Goal: Task Accomplishment & Management: Manage account settings

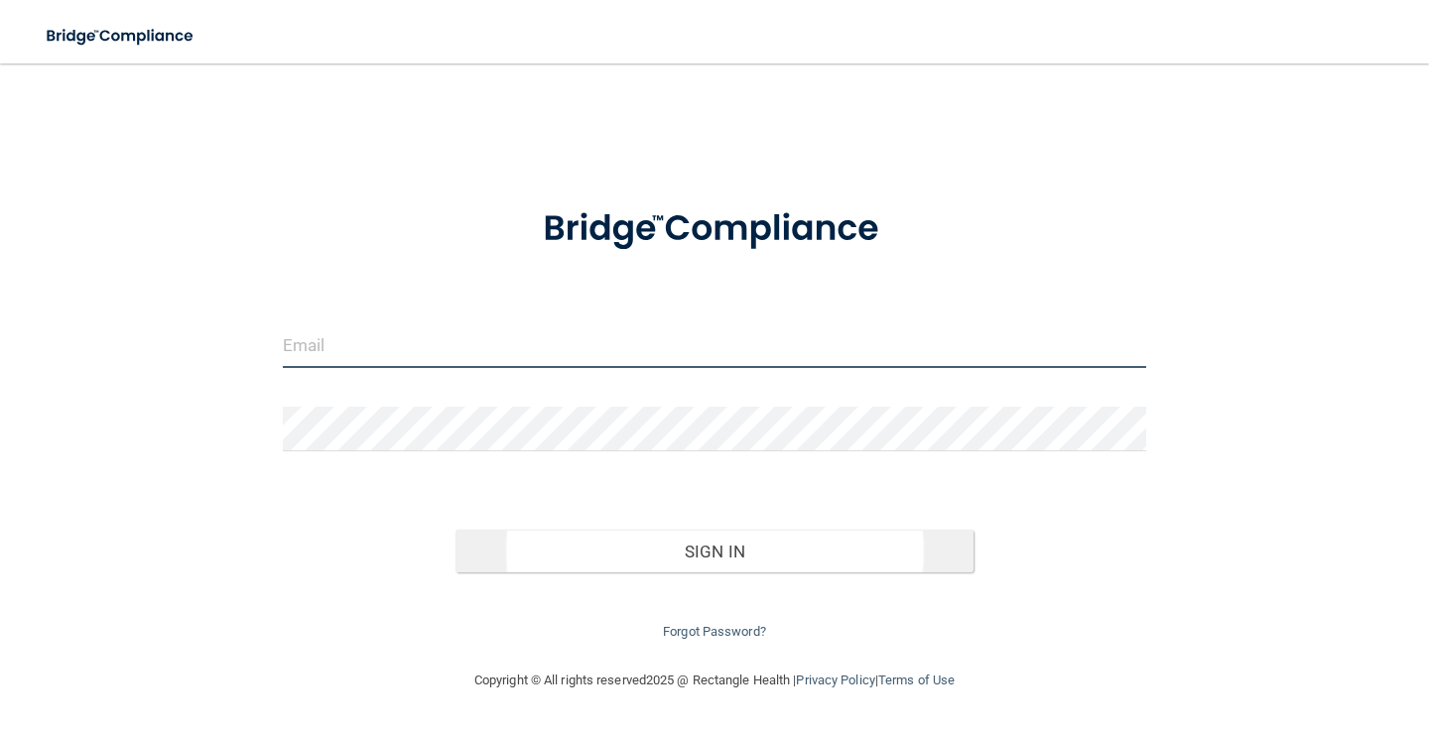
type input "[PERSON_NAME][EMAIL_ADDRESS][DOMAIN_NAME]"
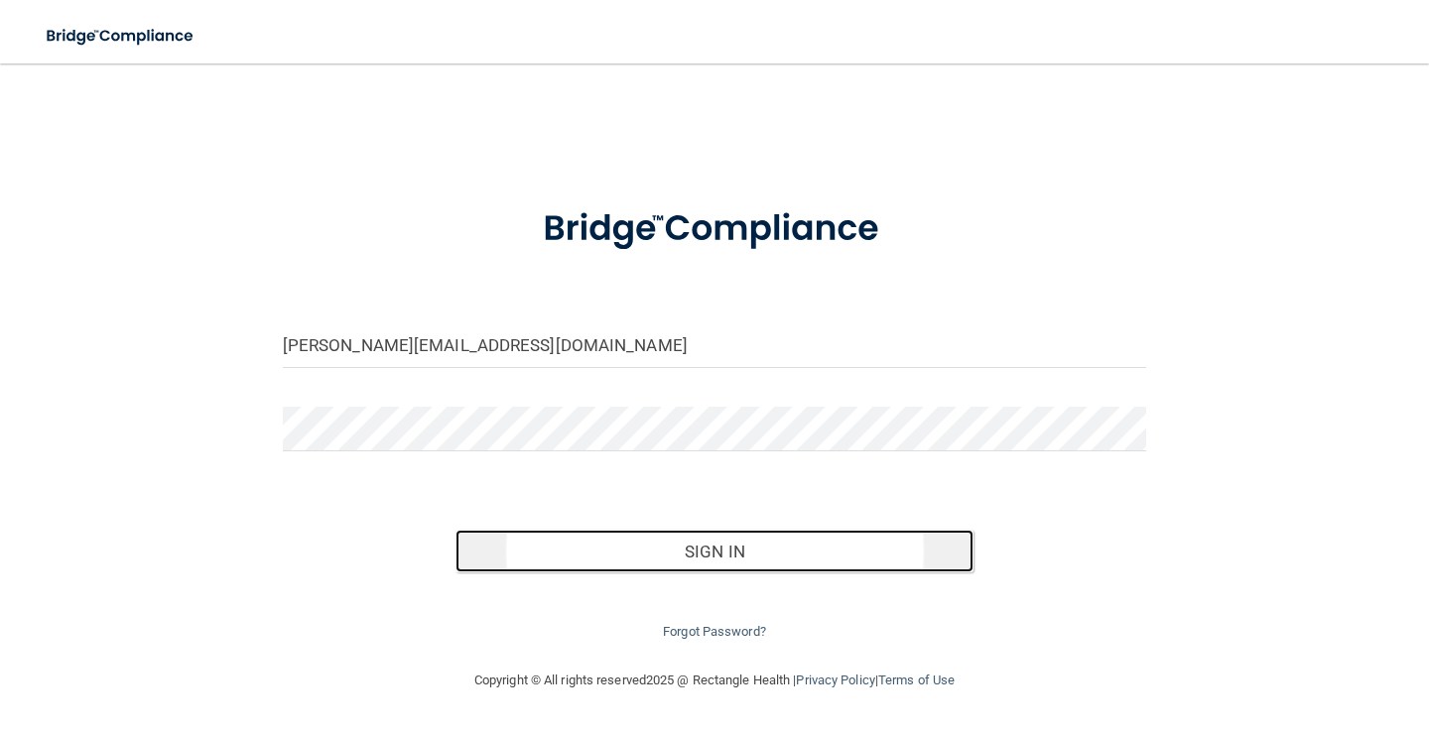
click at [614, 554] on button "Sign In" at bounding box center [714, 552] width 518 height 44
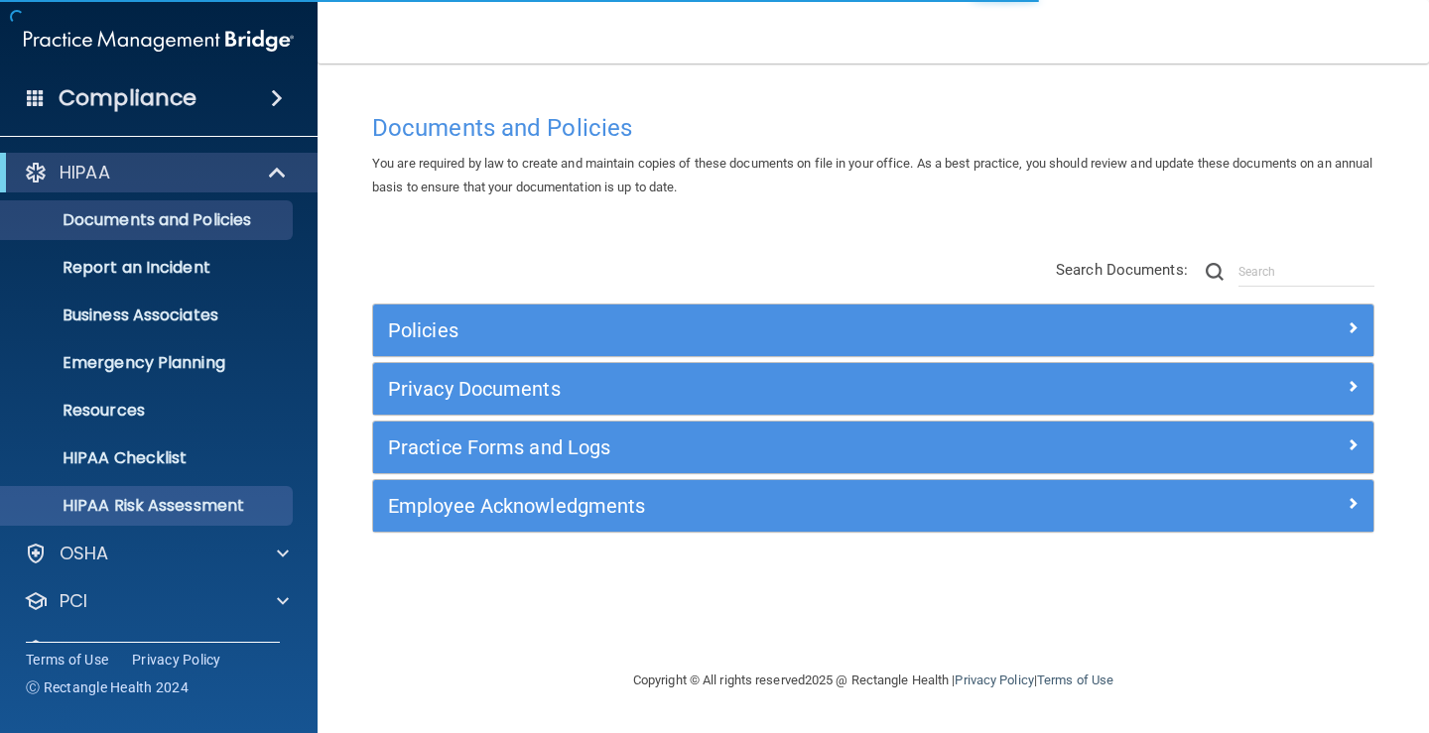
scroll to position [90, 0]
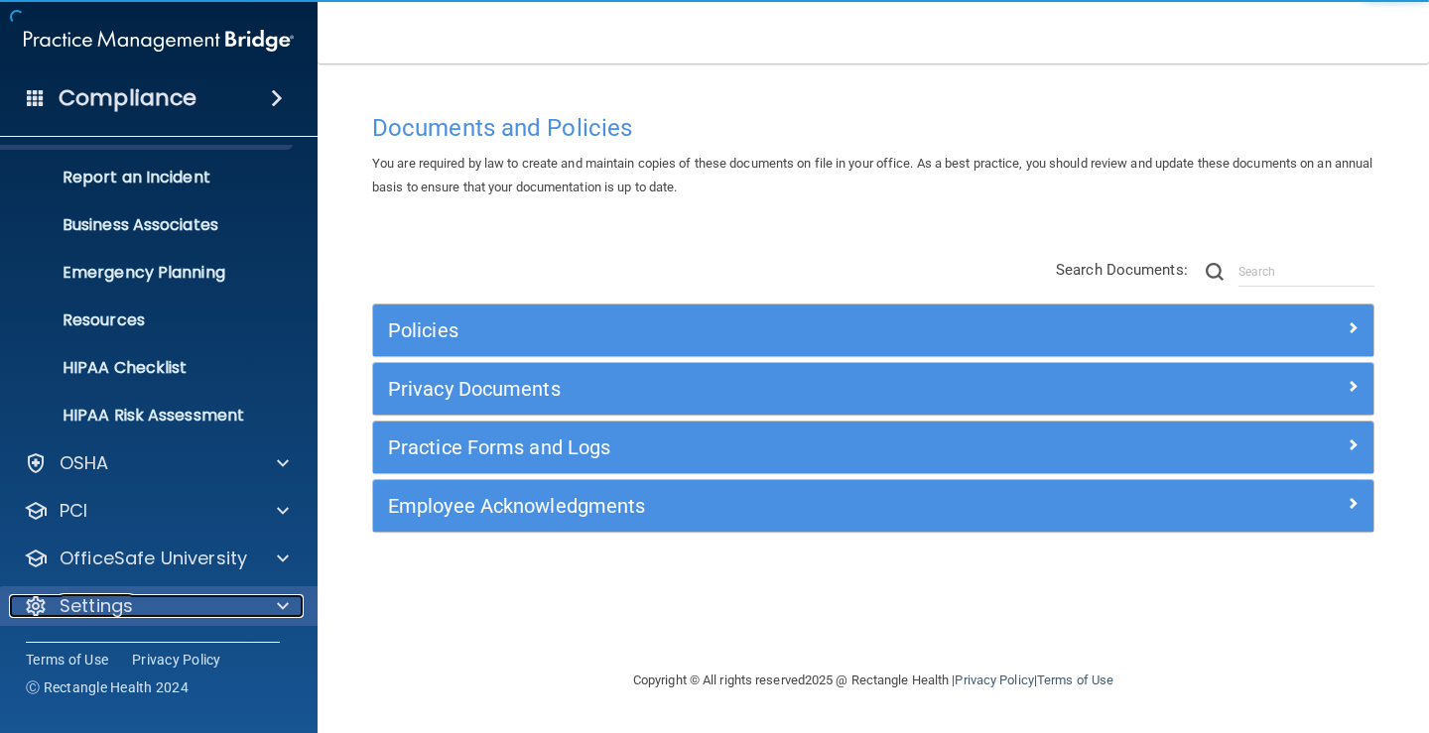
click at [99, 600] on p "Settings" at bounding box center [96, 606] width 73 height 24
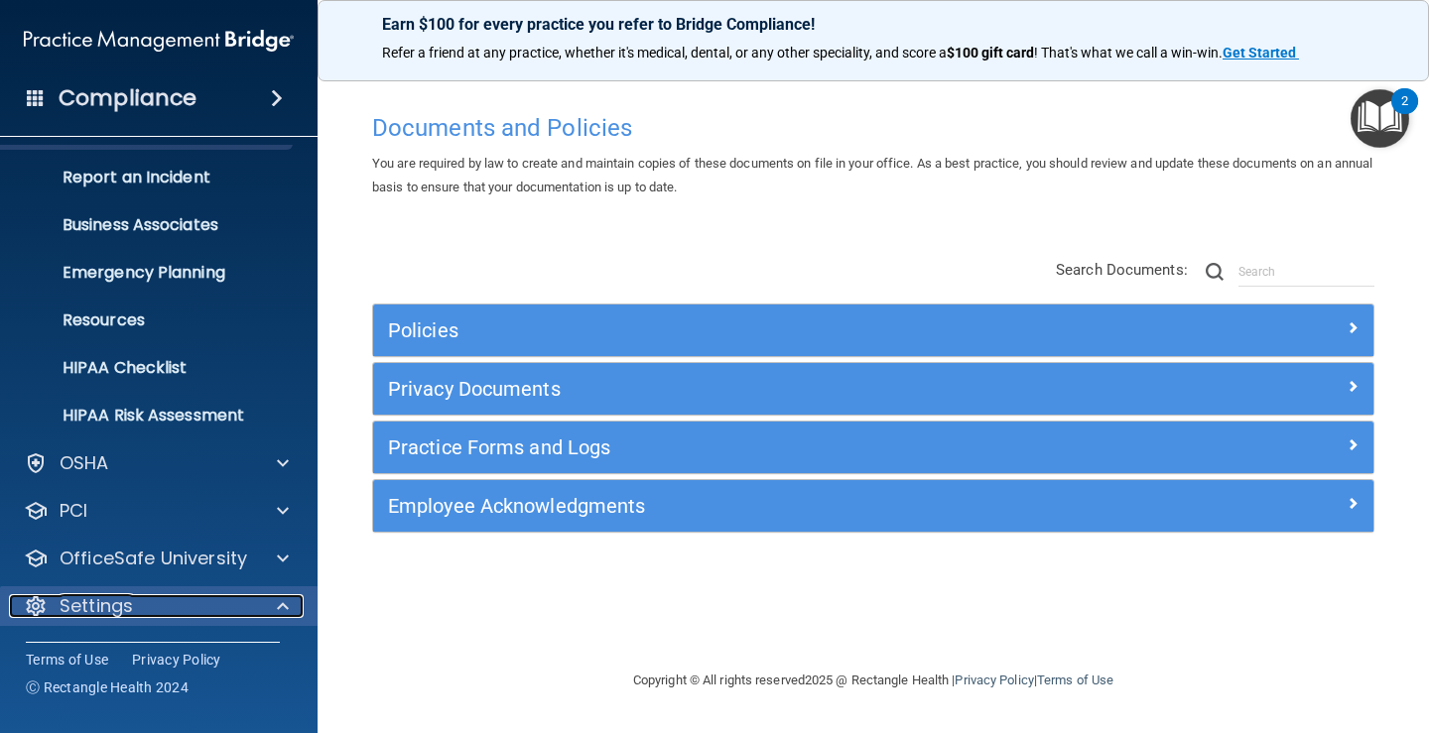
click at [127, 599] on p "Settings" at bounding box center [96, 606] width 73 height 24
click at [128, 598] on p "Settings" at bounding box center [96, 606] width 73 height 24
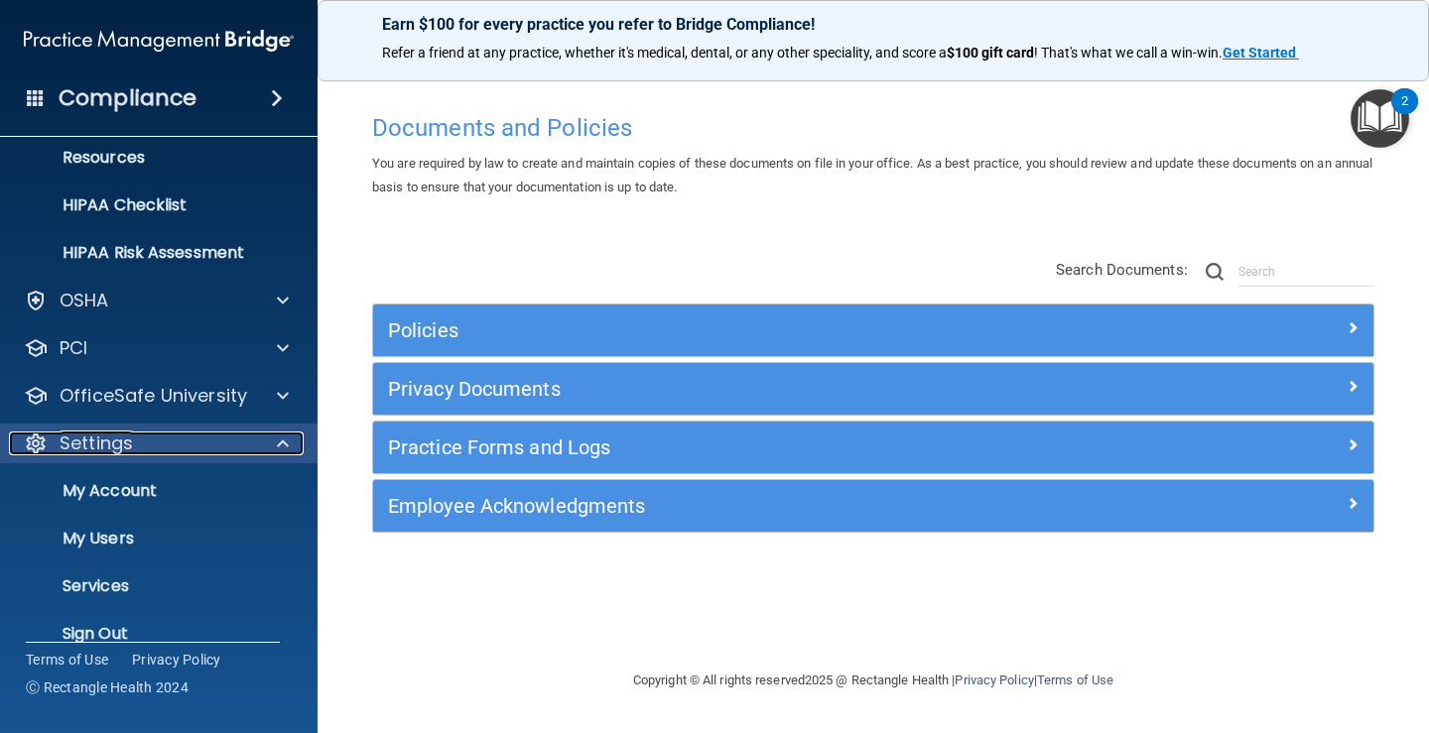
scroll to position [280, 0]
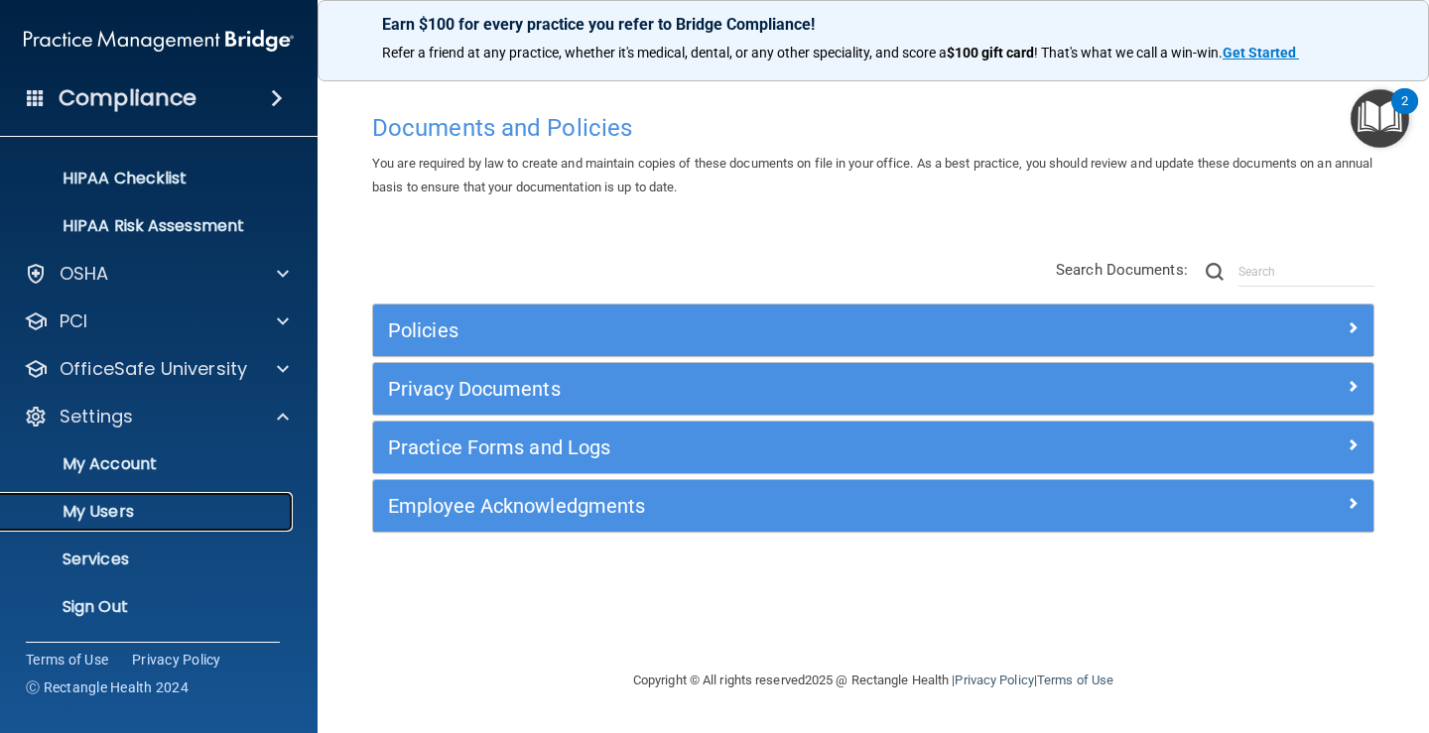
click at [131, 510] on p "My Users" at bounding box center [148, 512] width 271 height 20
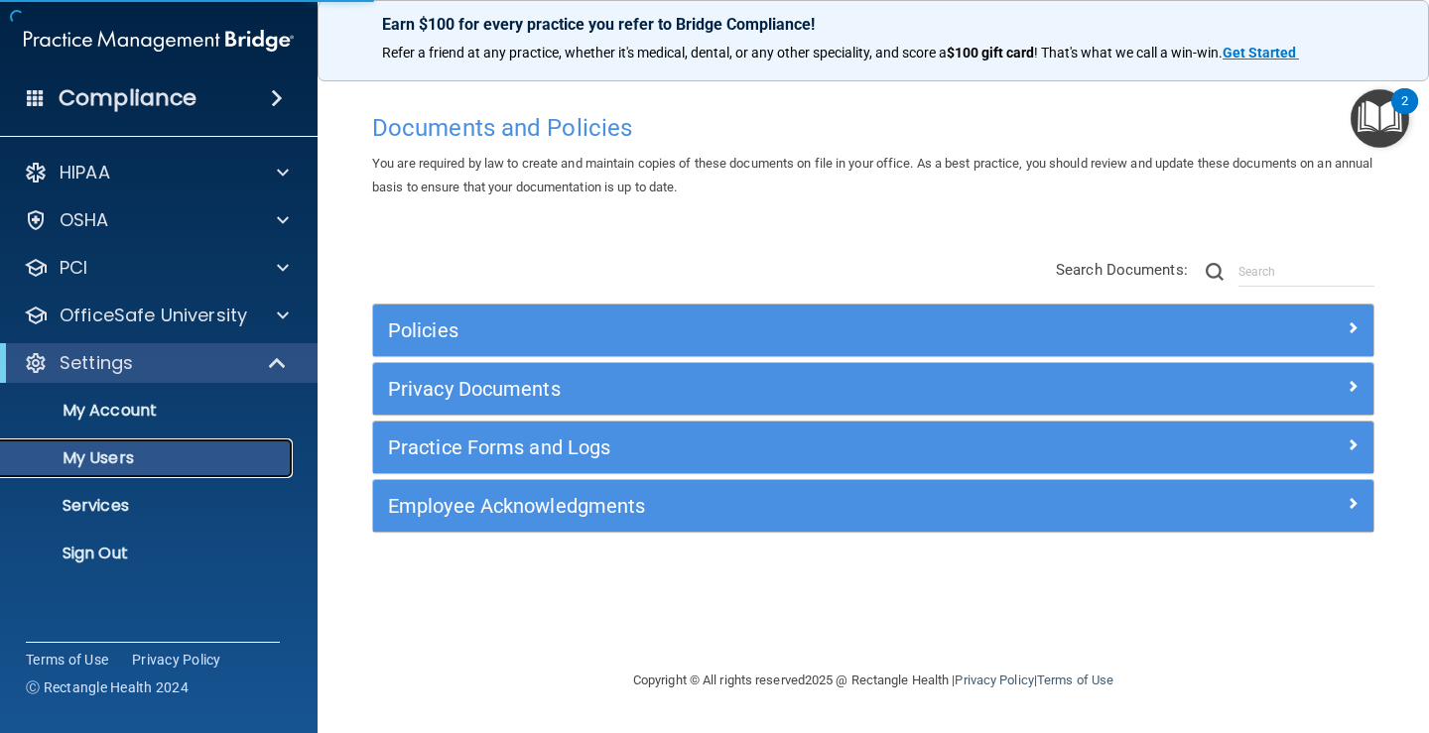
select select "20"
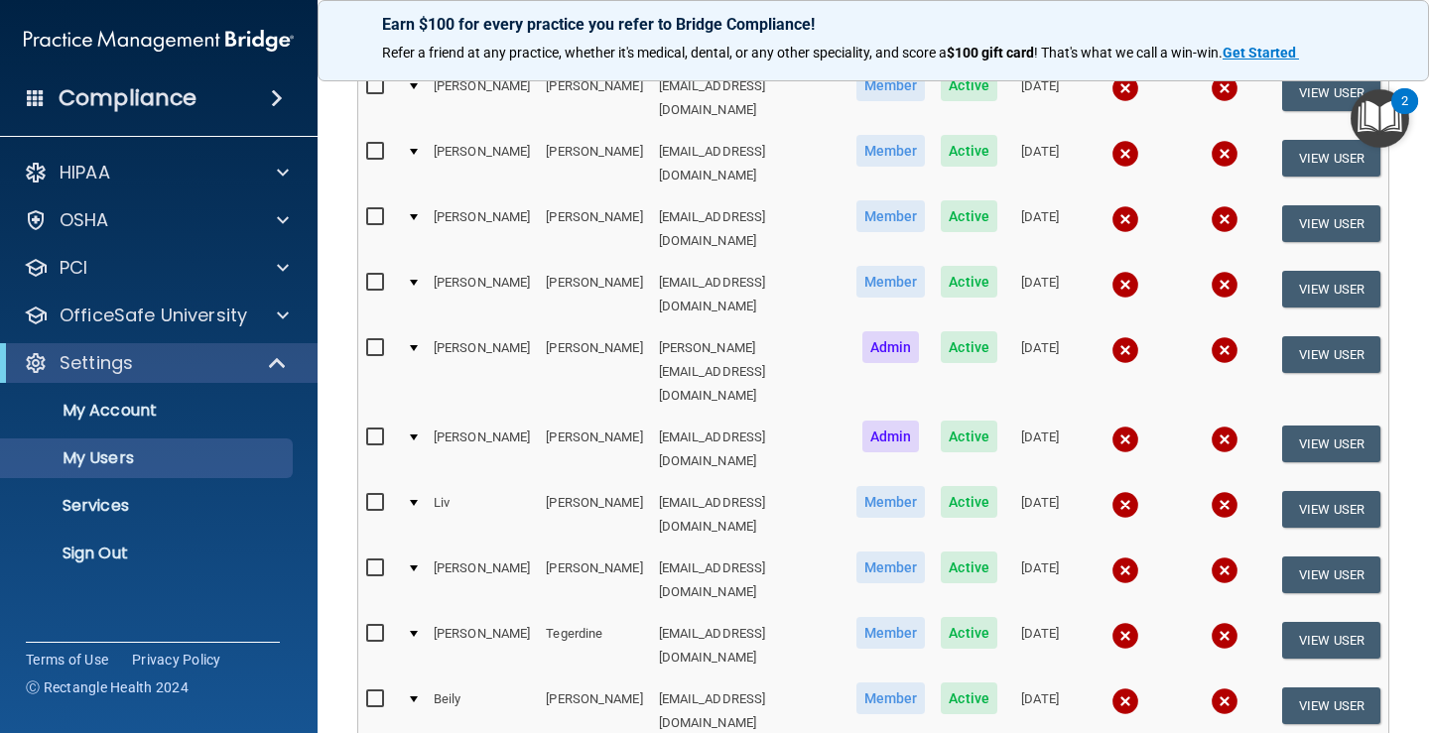
scroll to position [496, 0]
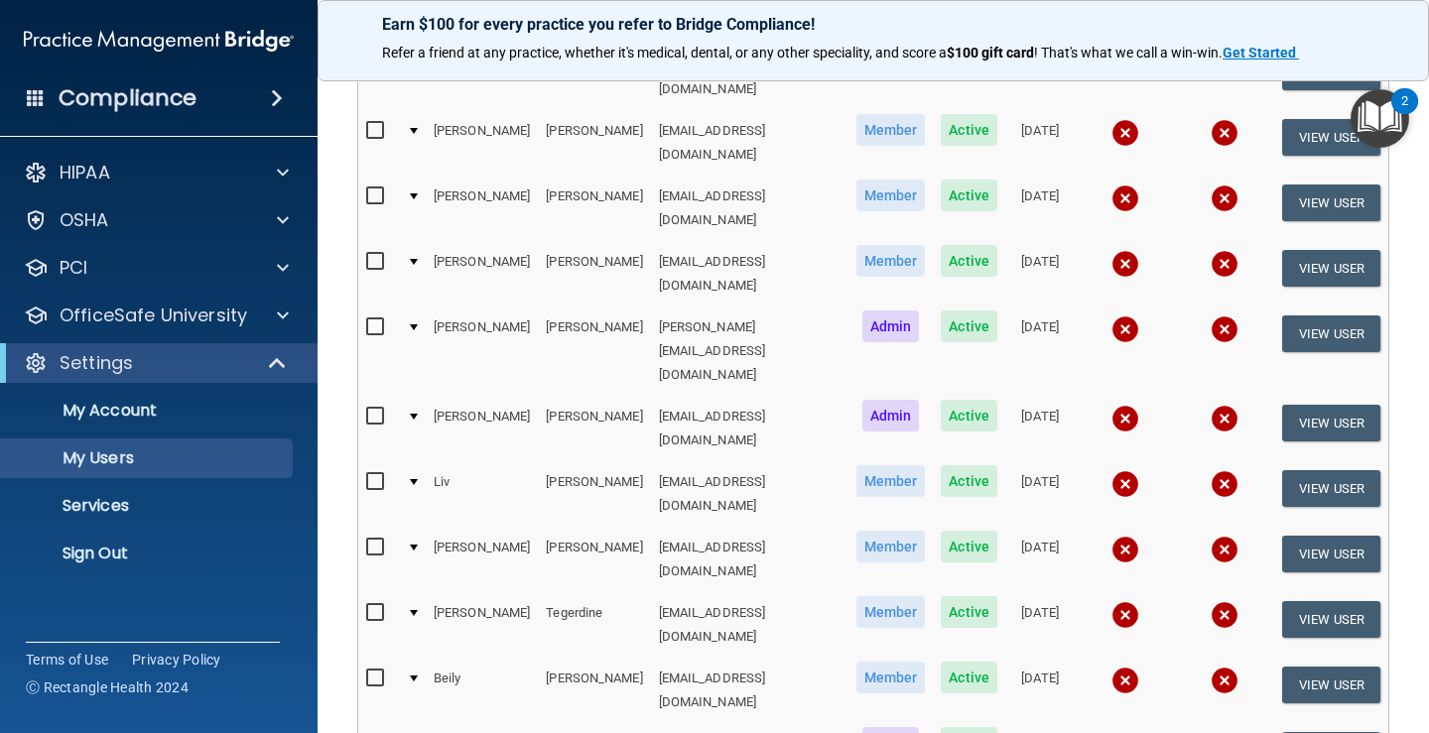
click at [373, 474] on input "checkbox" at bounding box center [377, 482] width 23 height 16
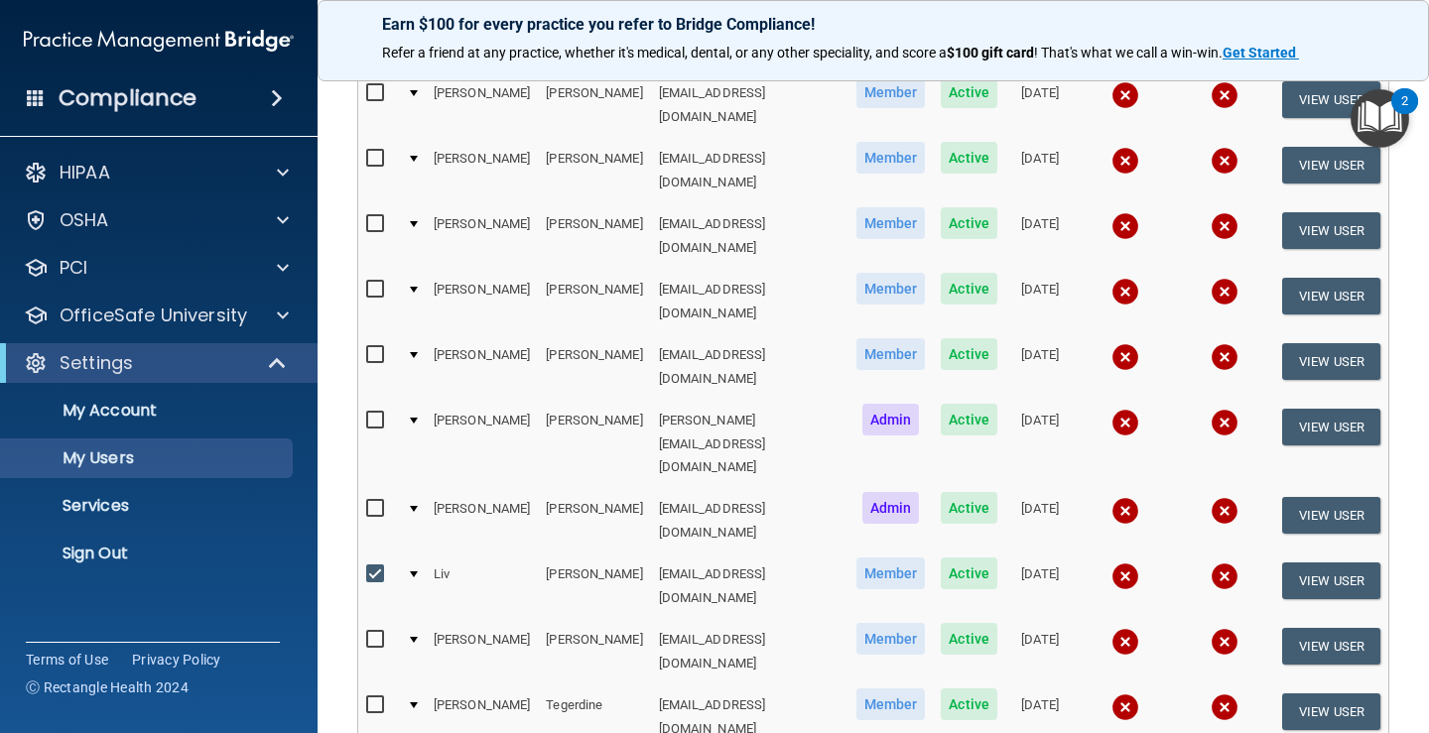
scroll to position [380, 0]
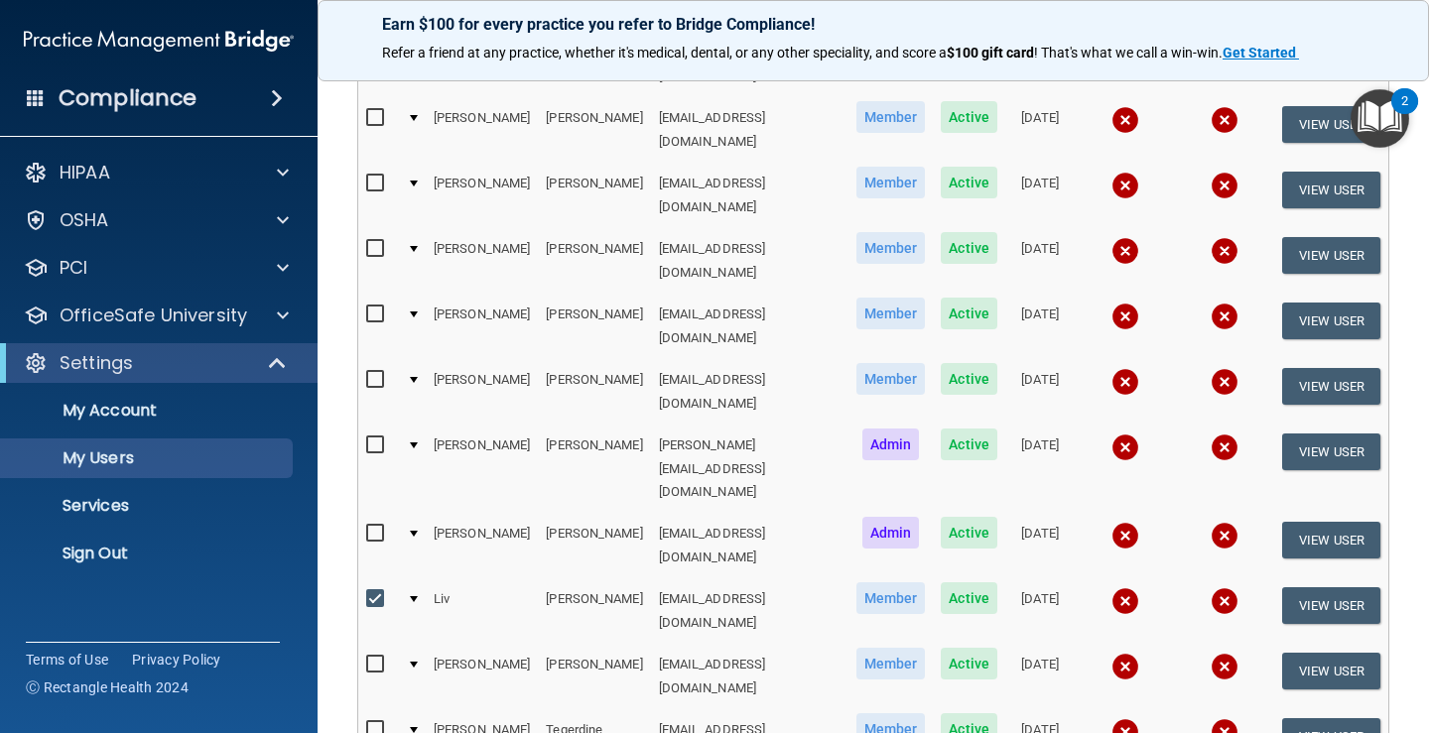
click at [373, 591] on input "checkbox" at bounding box center [377, 599] width 23 height 16
checkbox input "false"
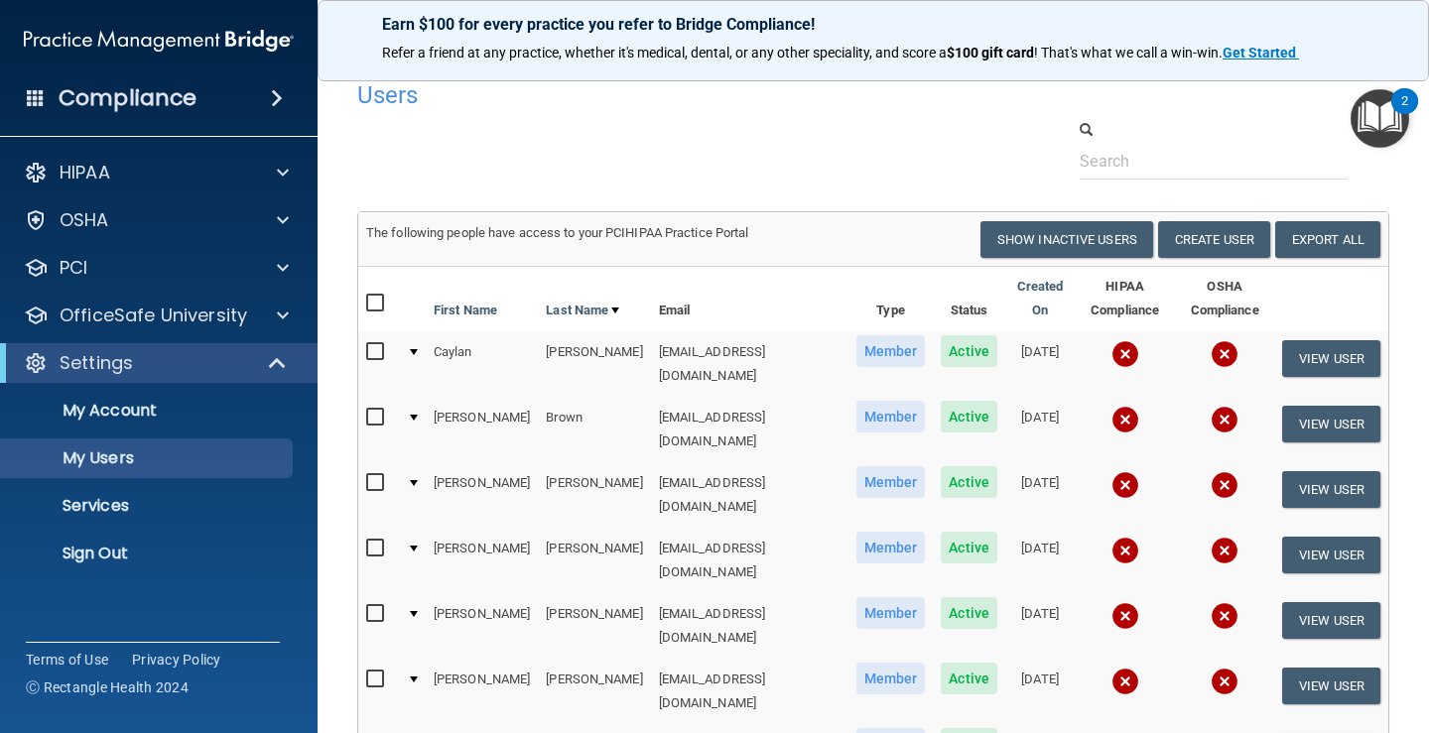
scroll to position [0, 0]
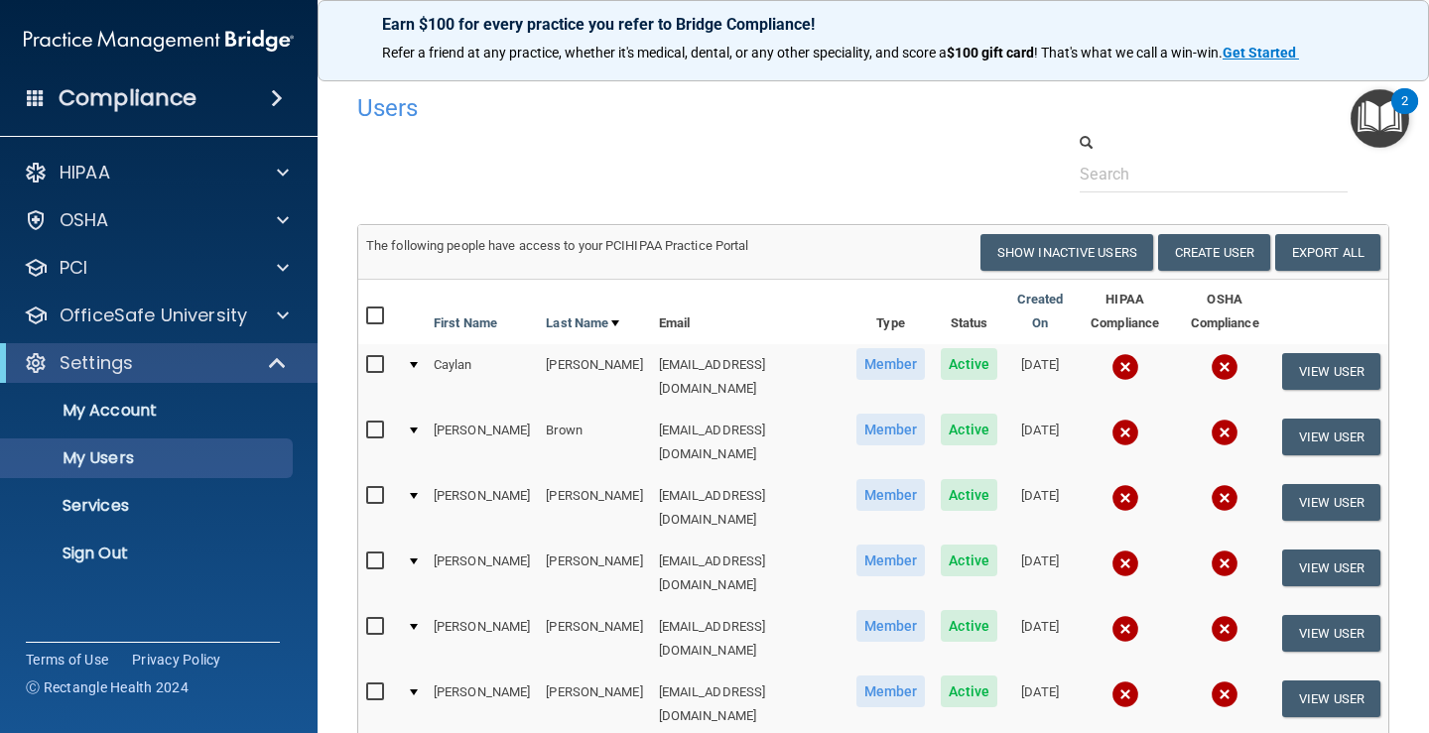
click at [375, 320] on input "checkbox" at bounding box center [377, 317] width 23 height 16
checkbox input "true"
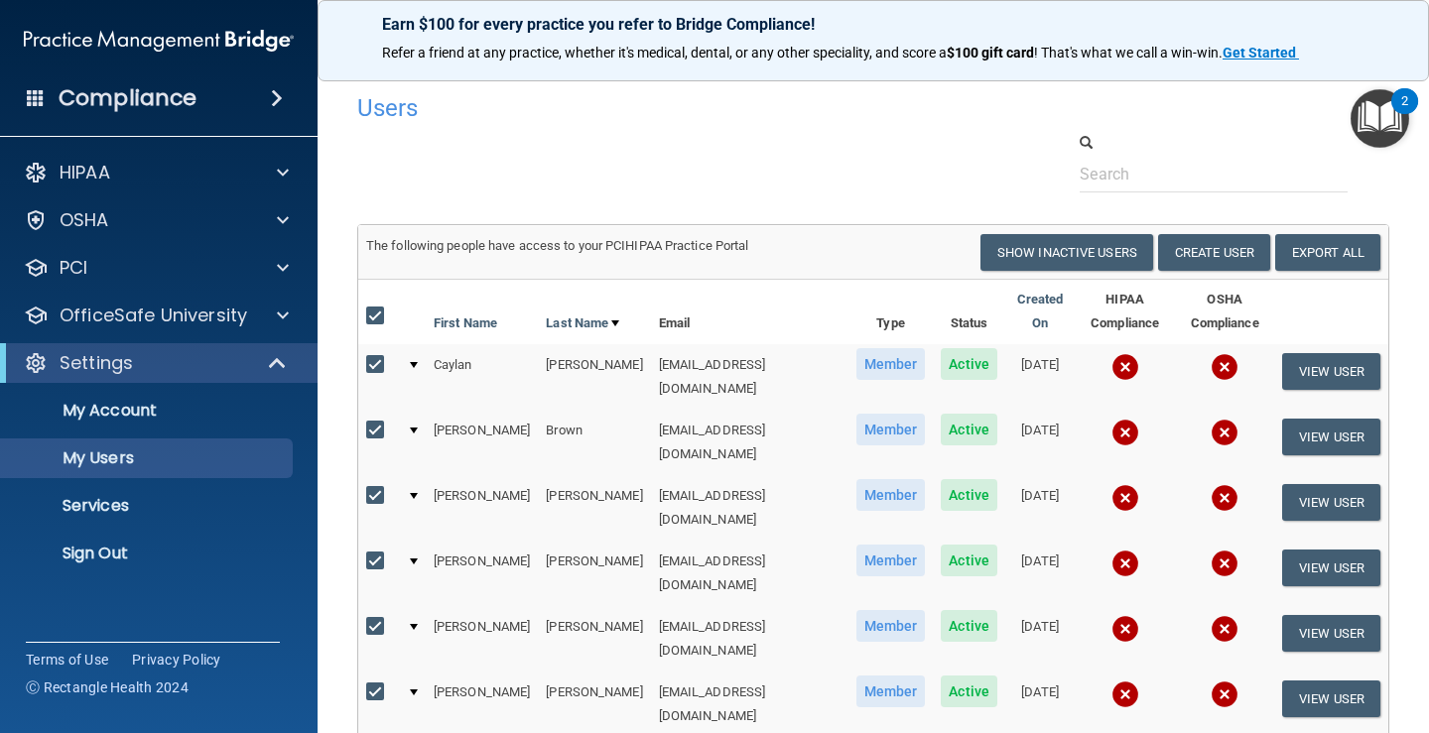
checkbox input "true"
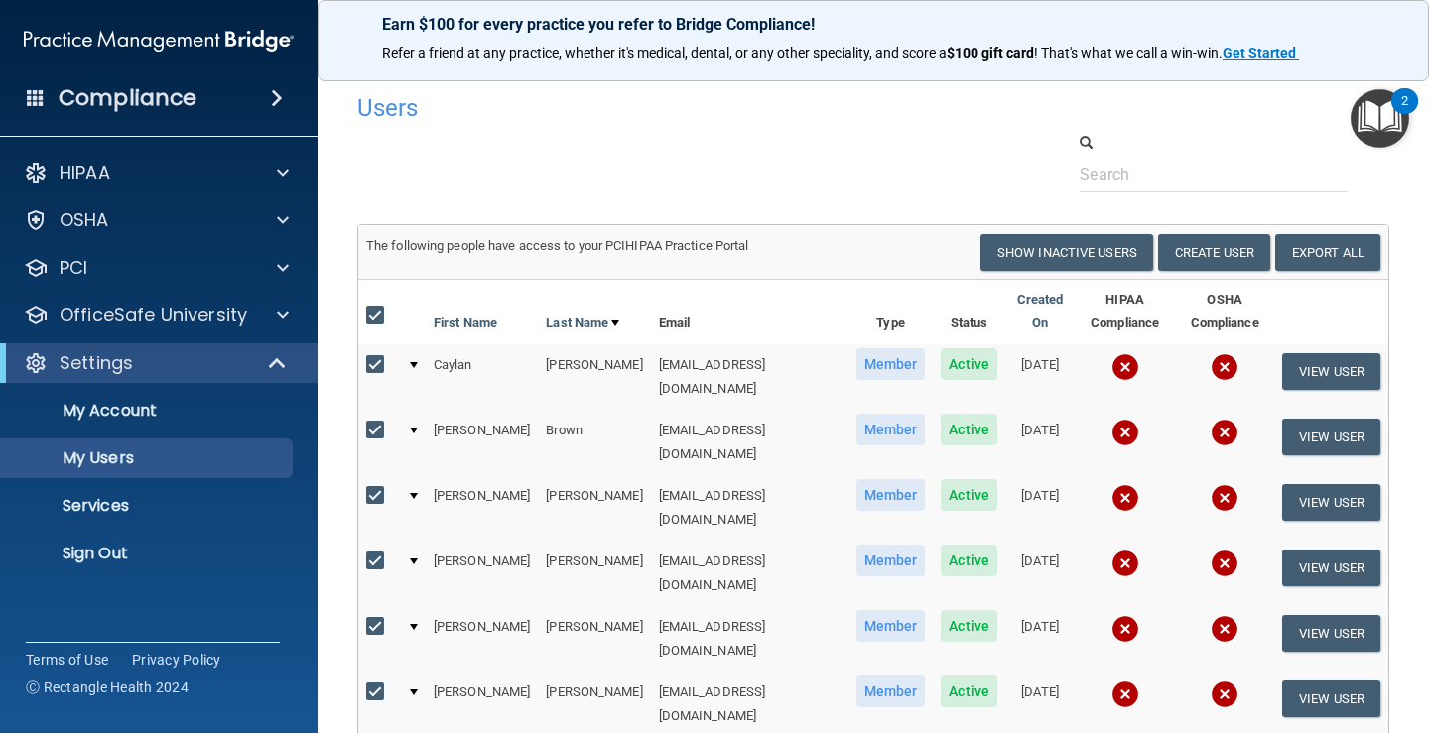
checkbox input "true"
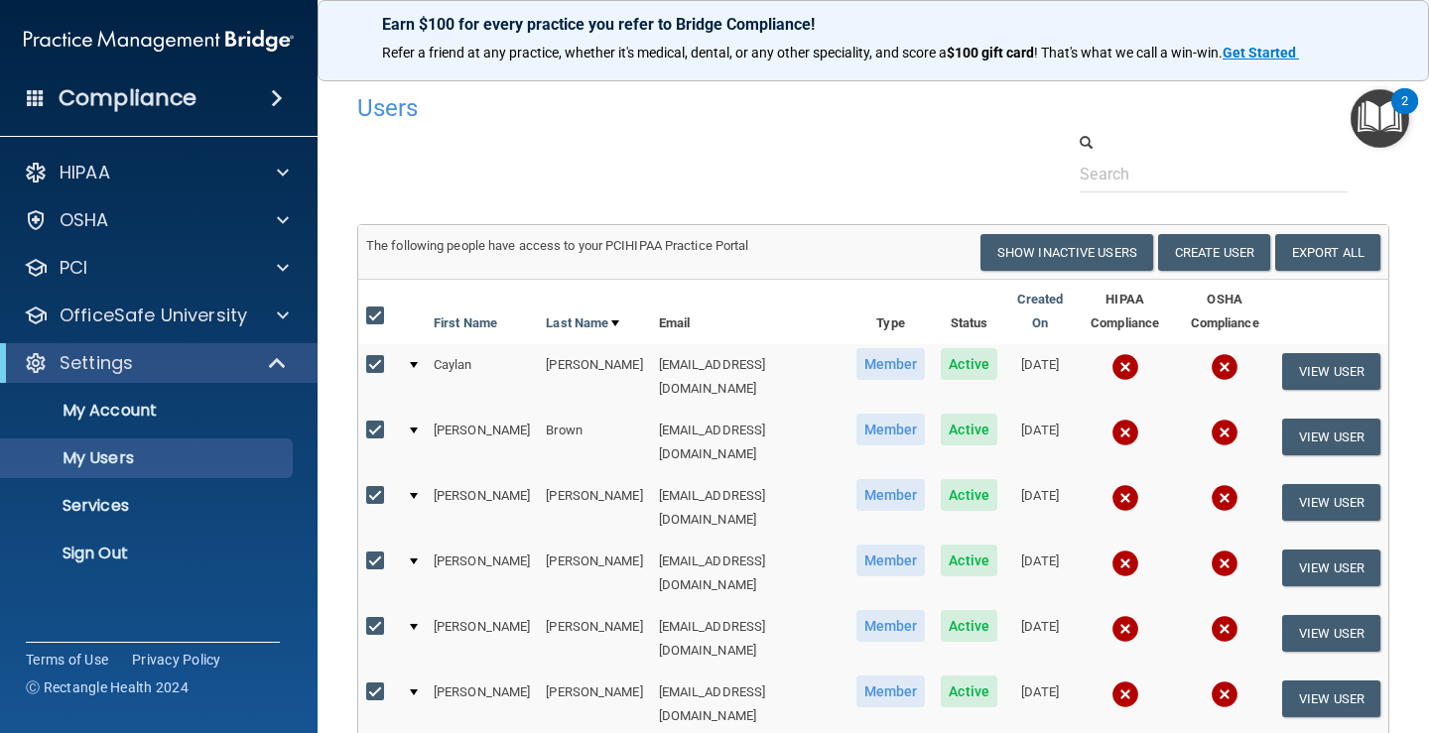
checkbox input "true"
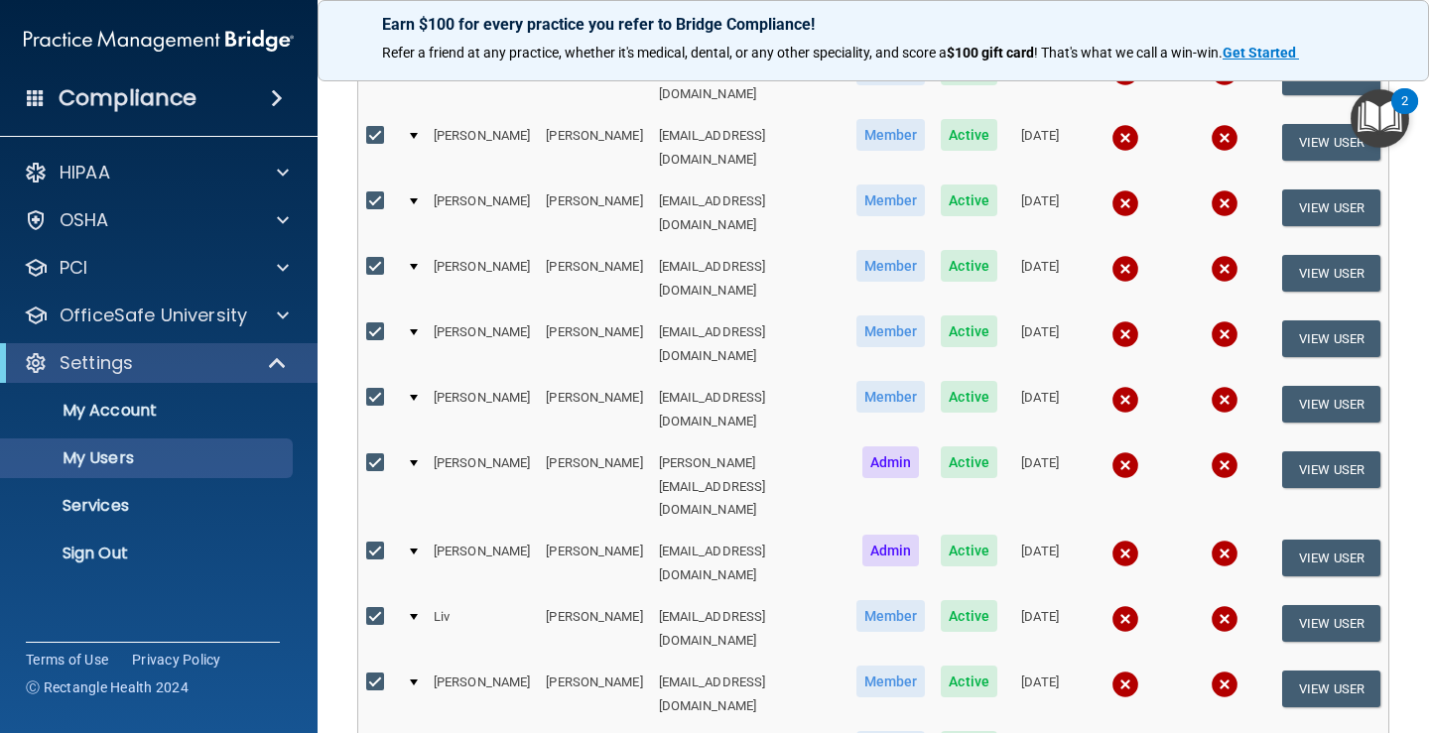
scroll to position [397, 0]
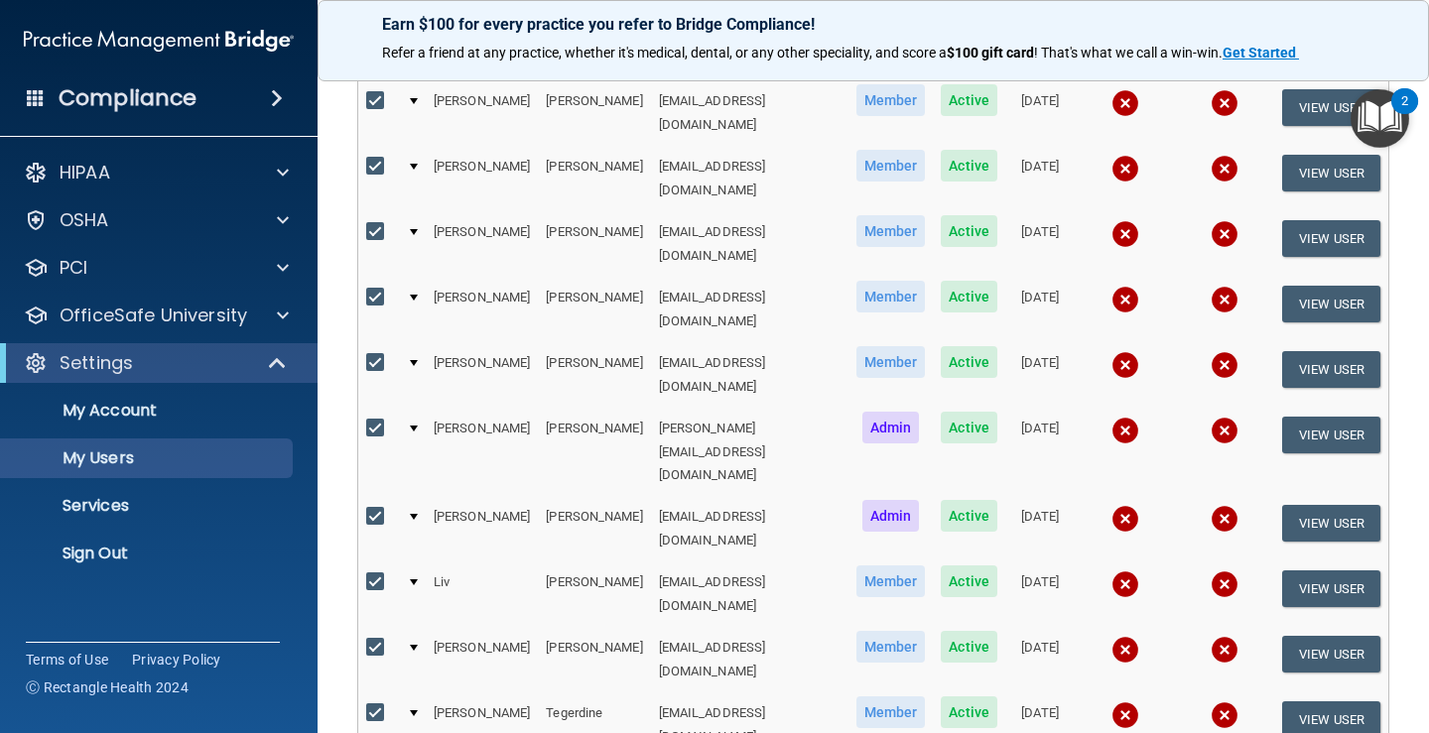
click at [375, 574] on input "checkbox" at bounding box center [377, 582] width 23 height 16
checkbox input "false"
click at [414, 579] on div at bounding box center [414, 582] width 8 height 6
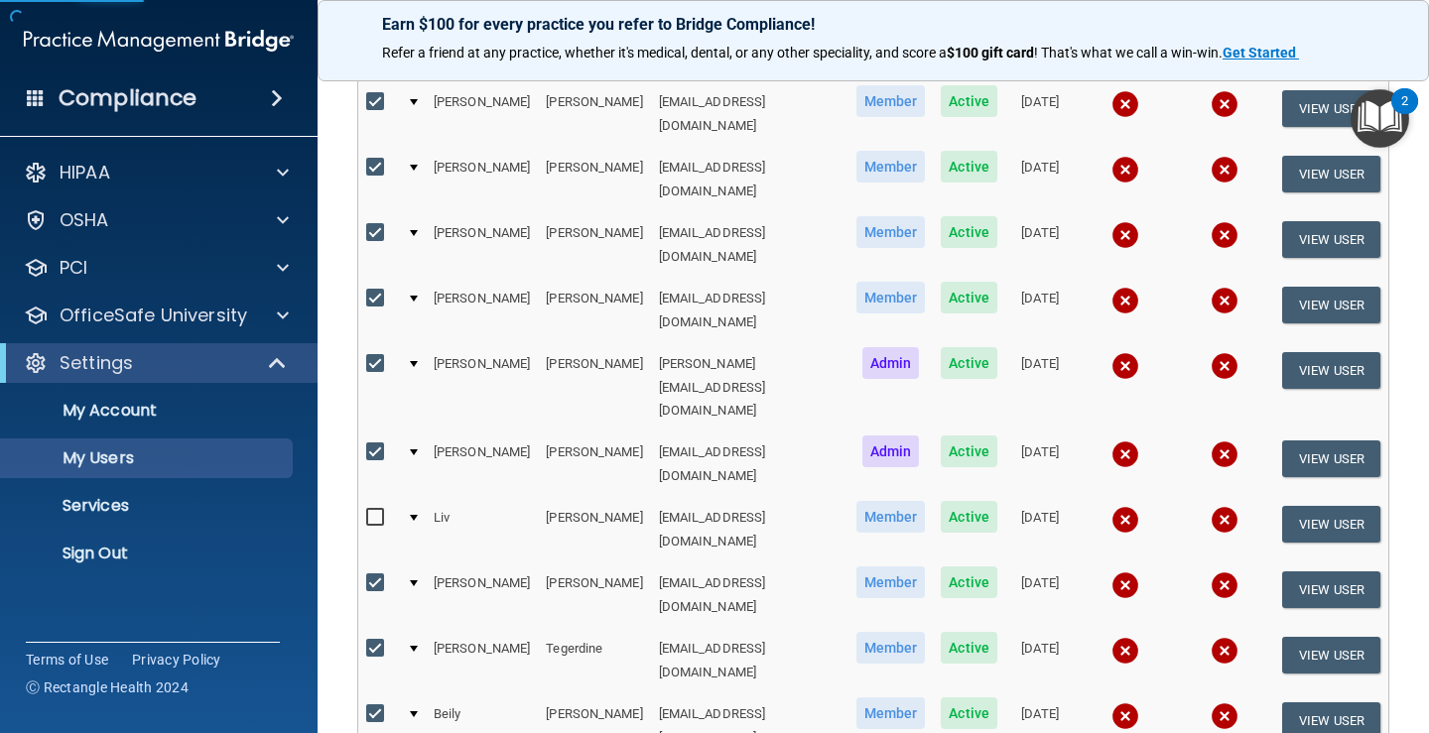
scroll to position [496, 0]
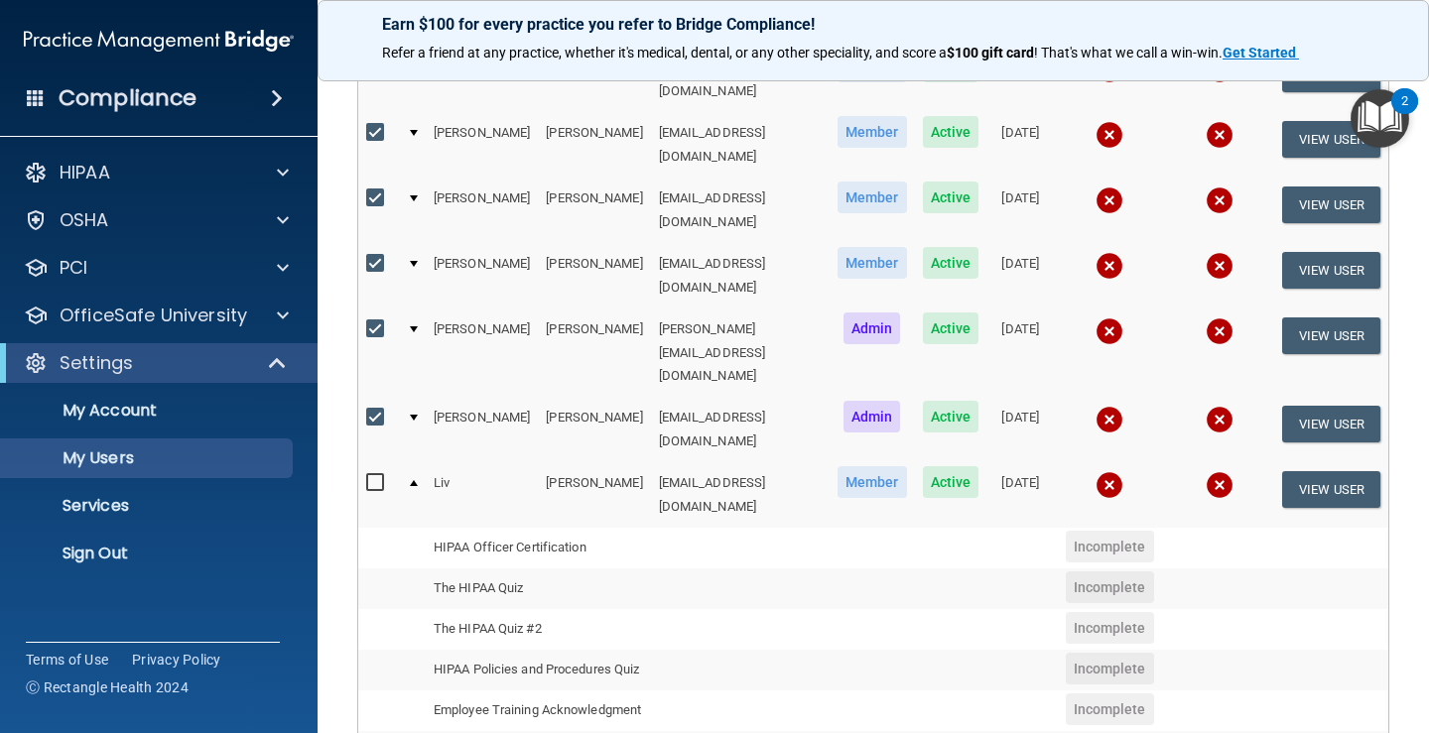
click at [413, 480] on div at bounding box center [414, 483] width 8 height 6
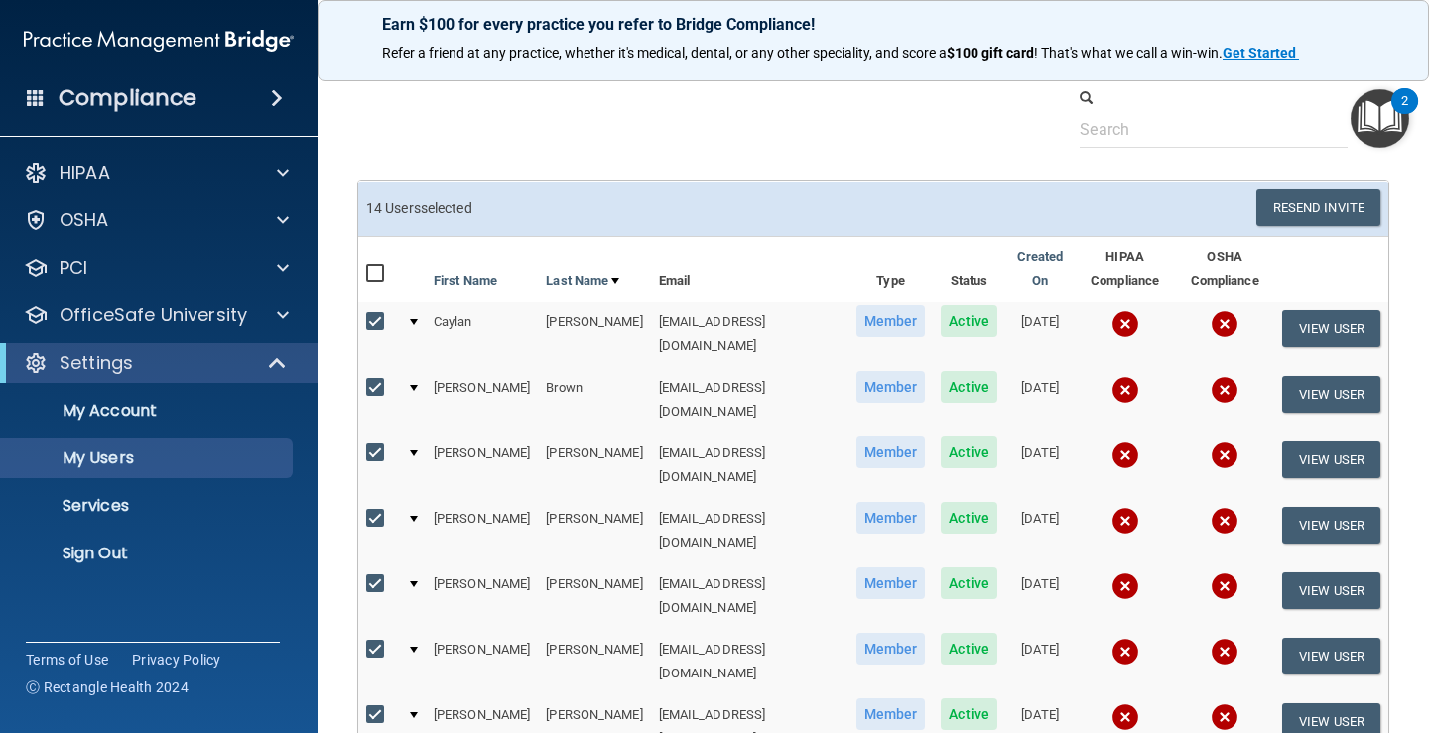
scroll to position [0, 0]
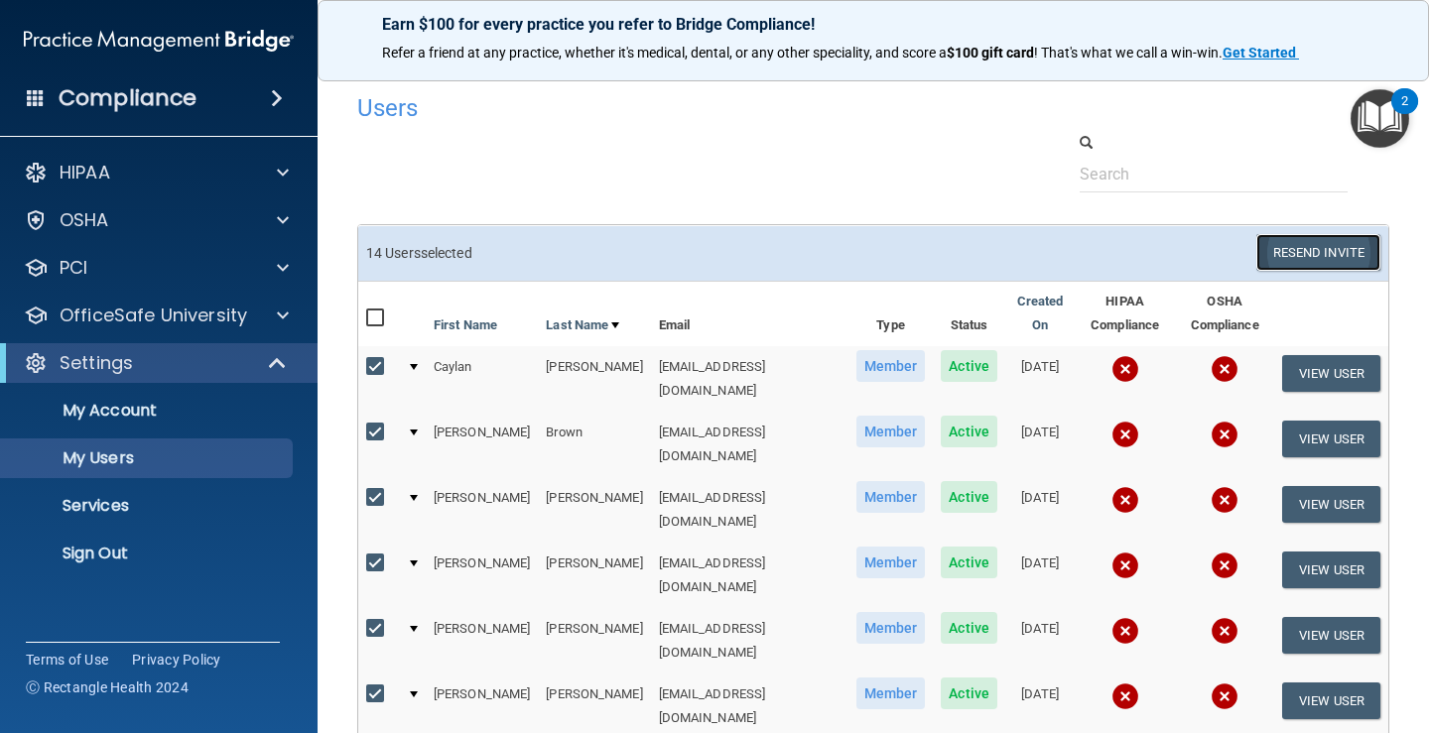
click at [1286, 258] on button "Resend Invite" at bounding box center [1318, 252] width 124 height 37
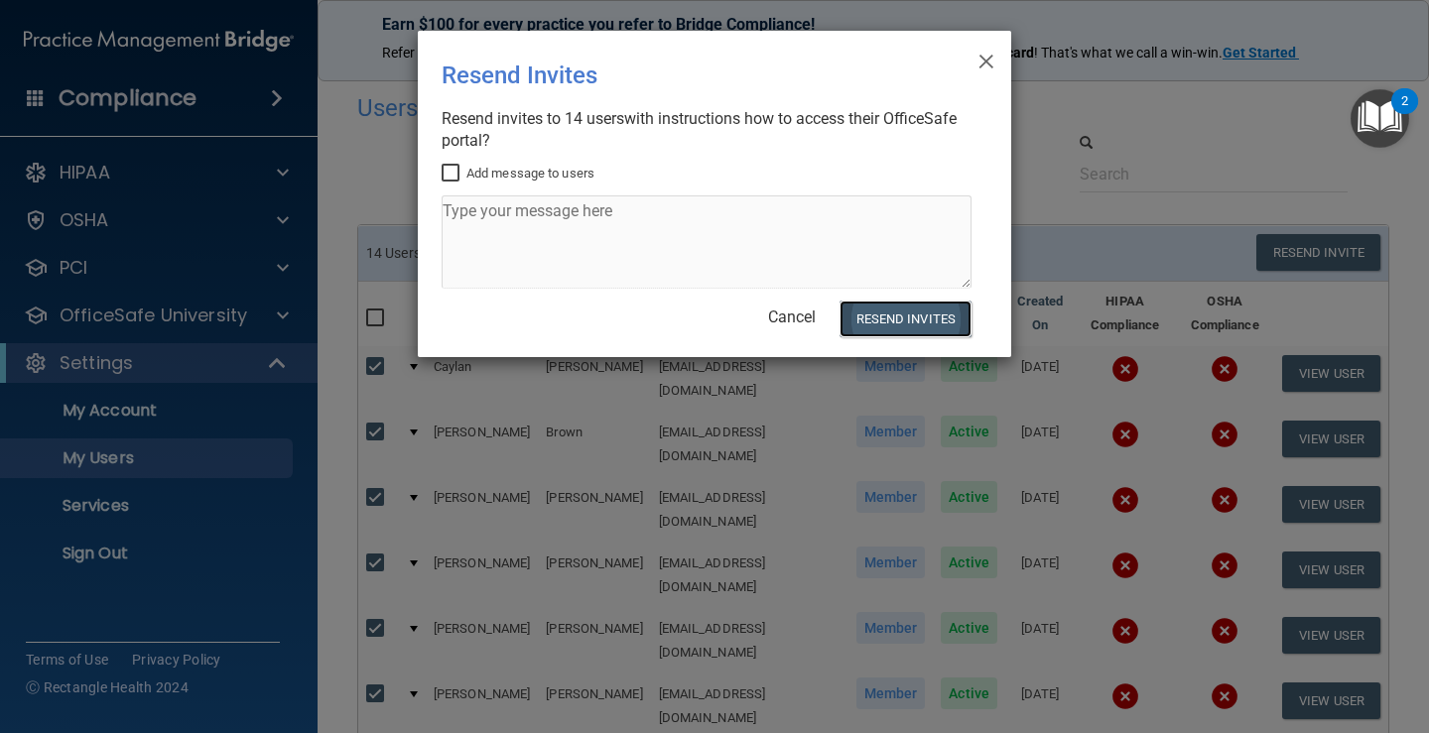
click at [901, 322] on button "Resend Invites" at bounding box center [905, 319] width 132 height 37
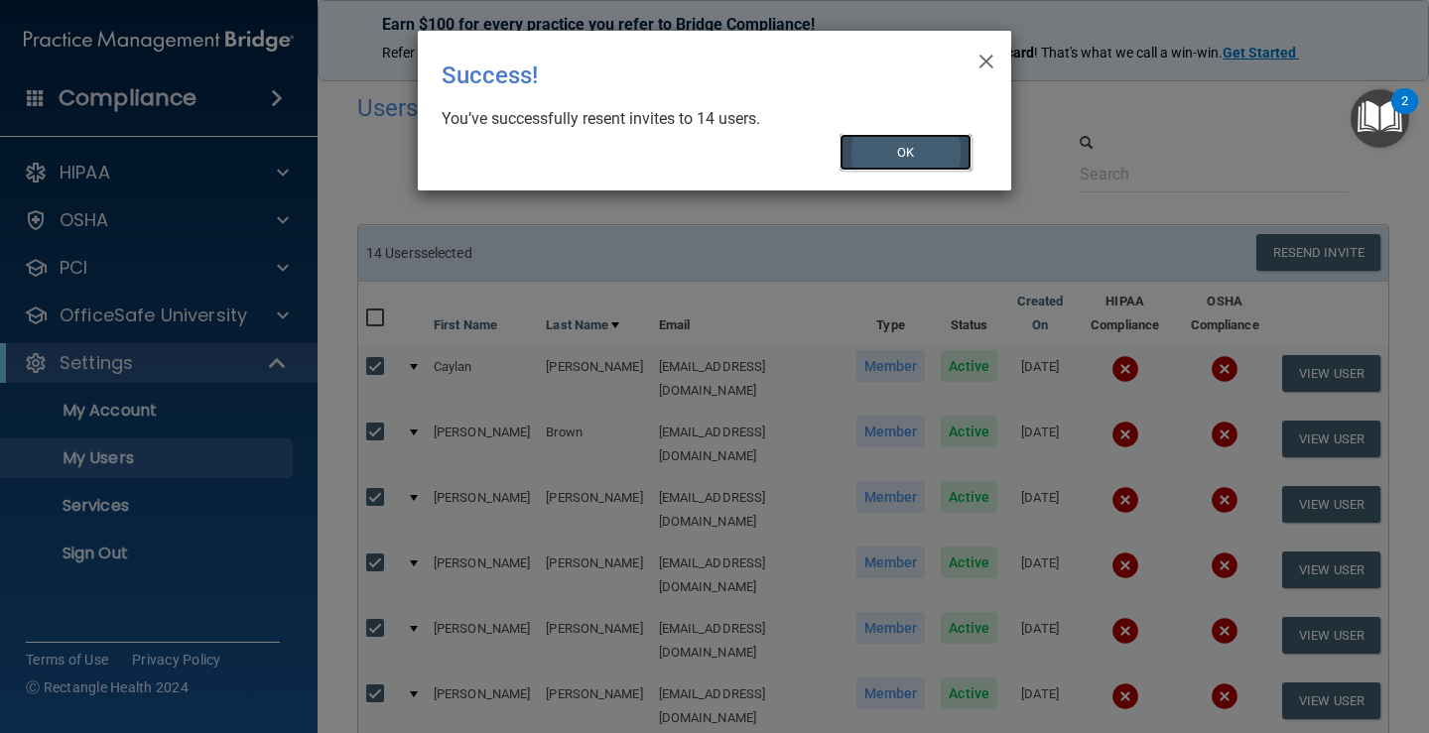
click at [915, 151] on button "OK" at bounding box center [905, 152] width 133 height 37
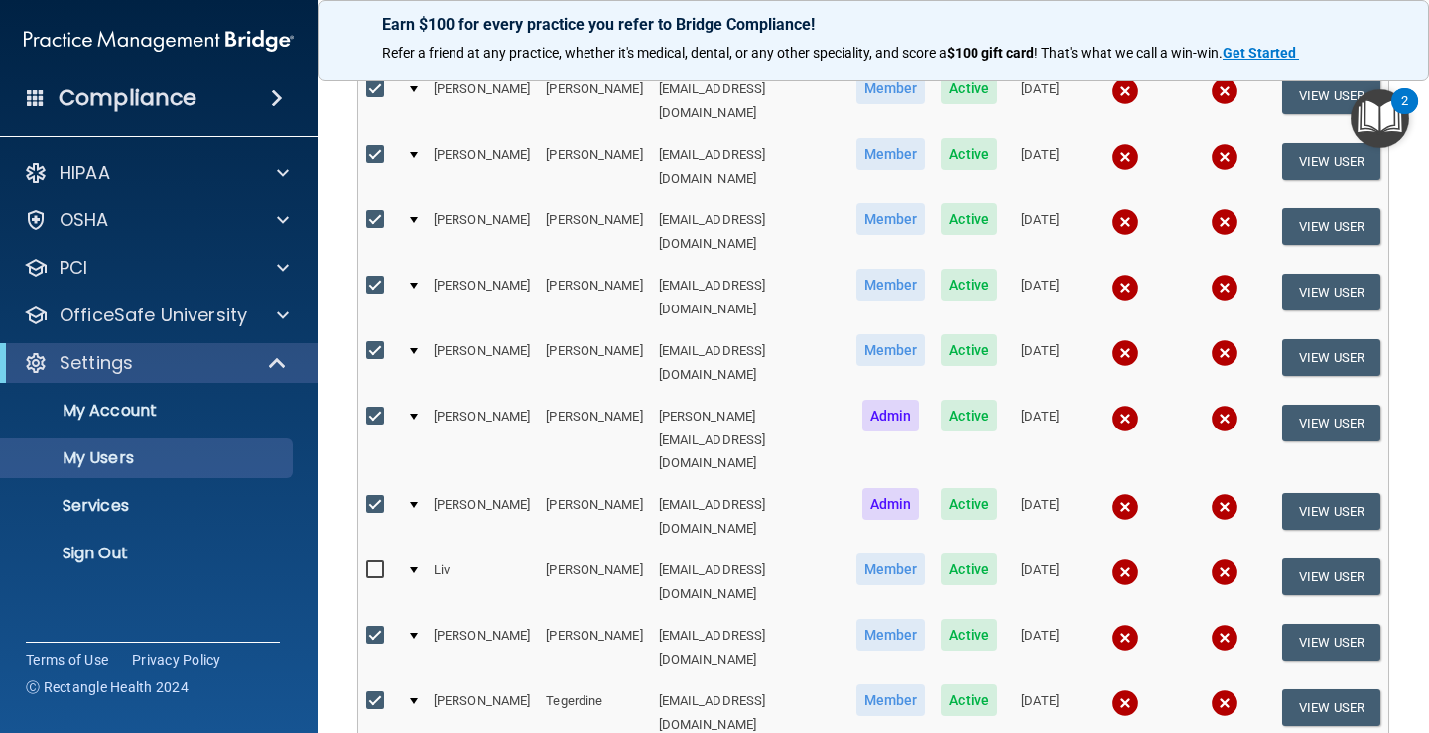
scroll to position [496, 0]
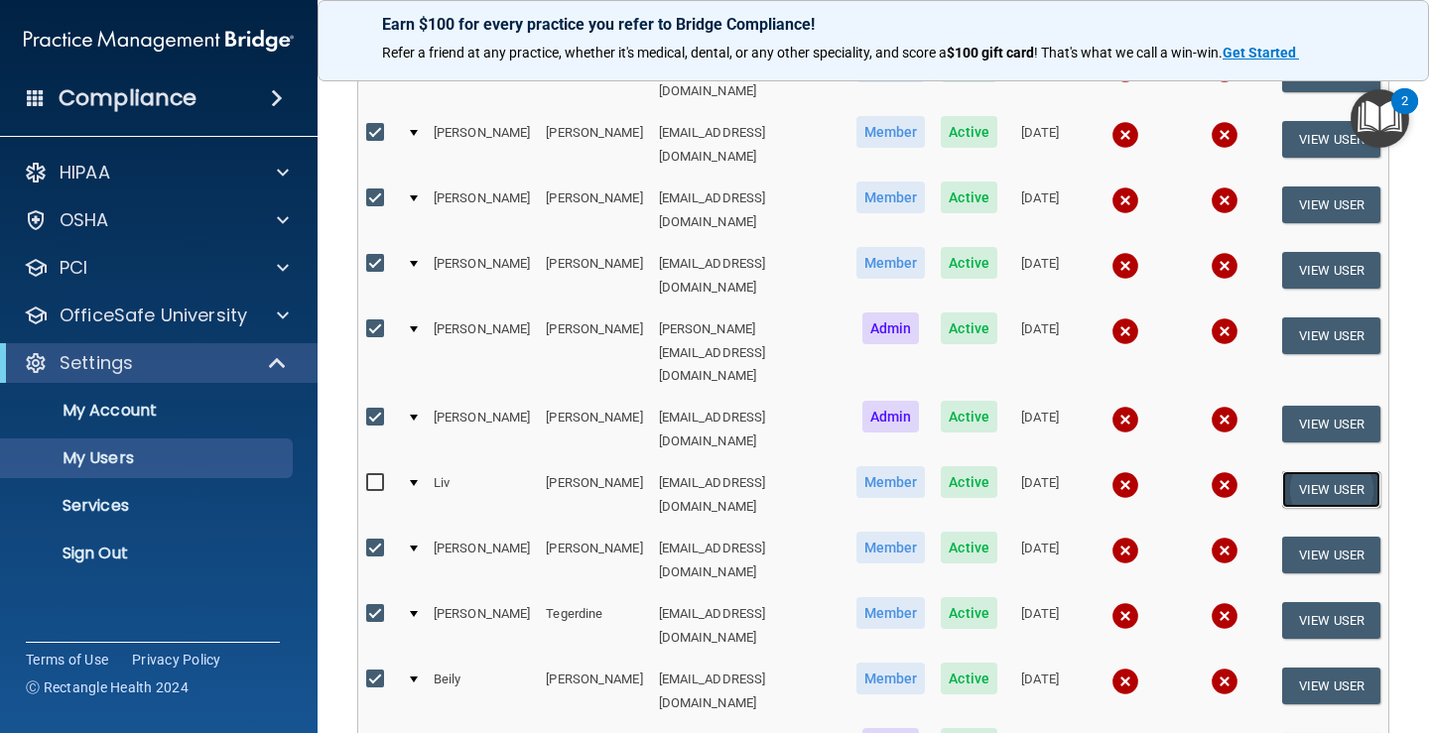
click at [1330, 471] on button "View User" at bounding box center [1331, 489] width 98 height 37
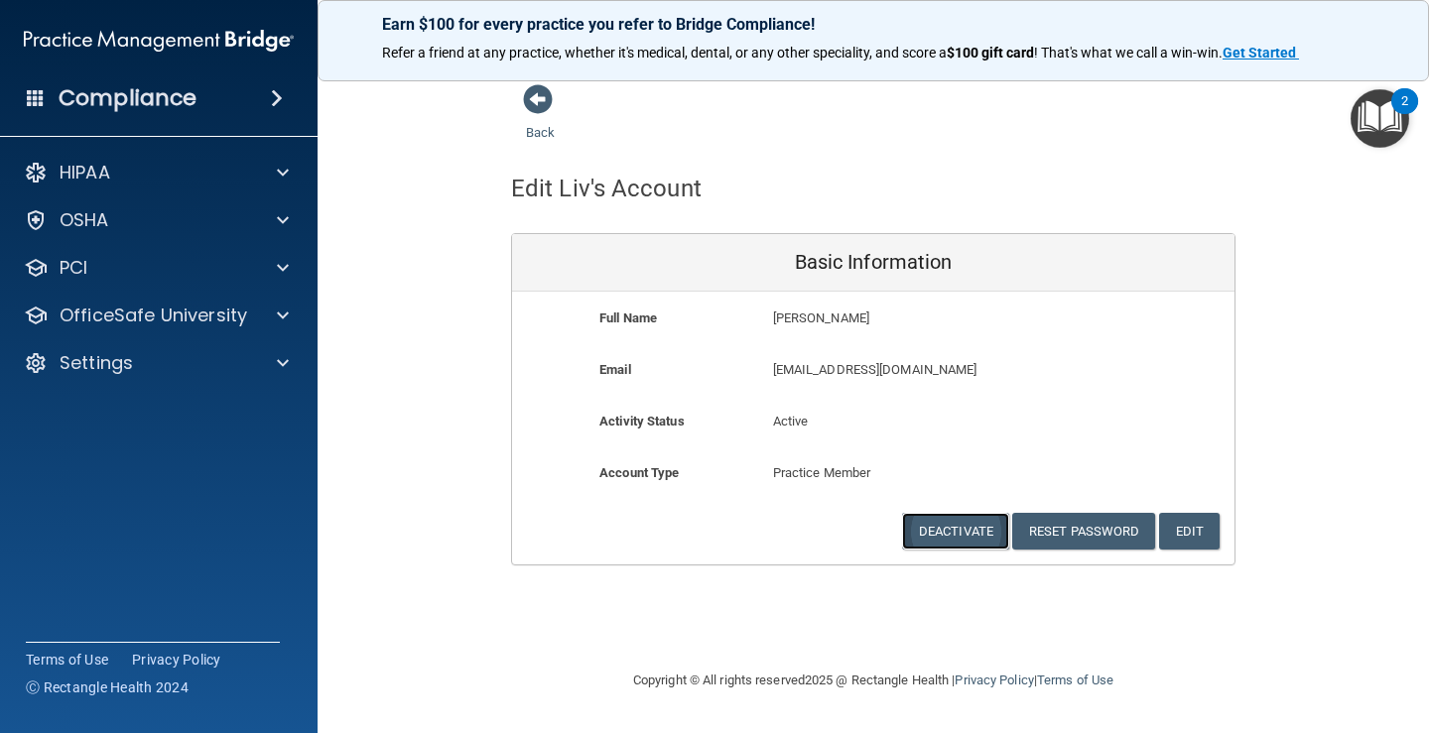
click at [949, 531] on button "Deactivate" at bounding box center [955, 531] width 107 height 37
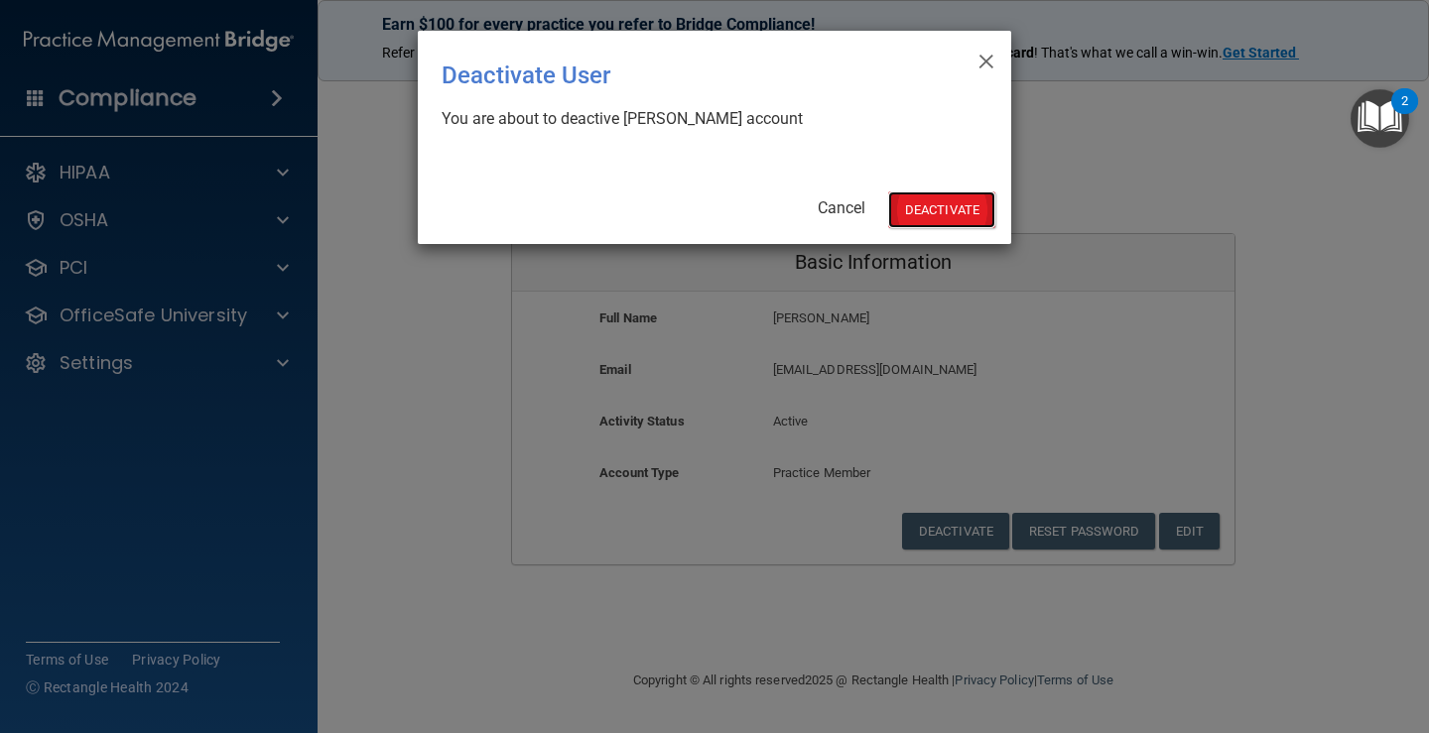
click at [907, 211] on button "Deactivate" at bounding box center [941, 209] width 107 height 37
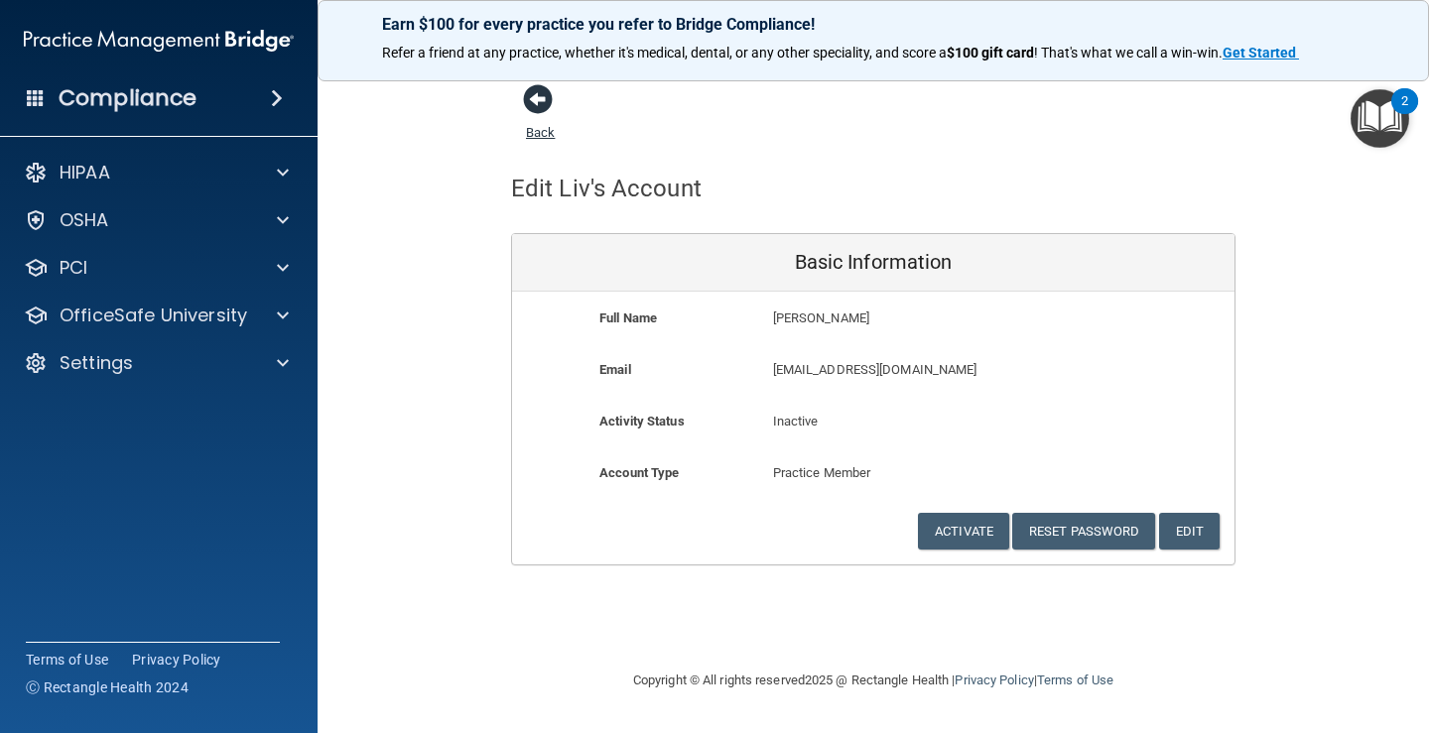
click at [535, 102] on span at bounding box center [538, 99] width 30 height 30
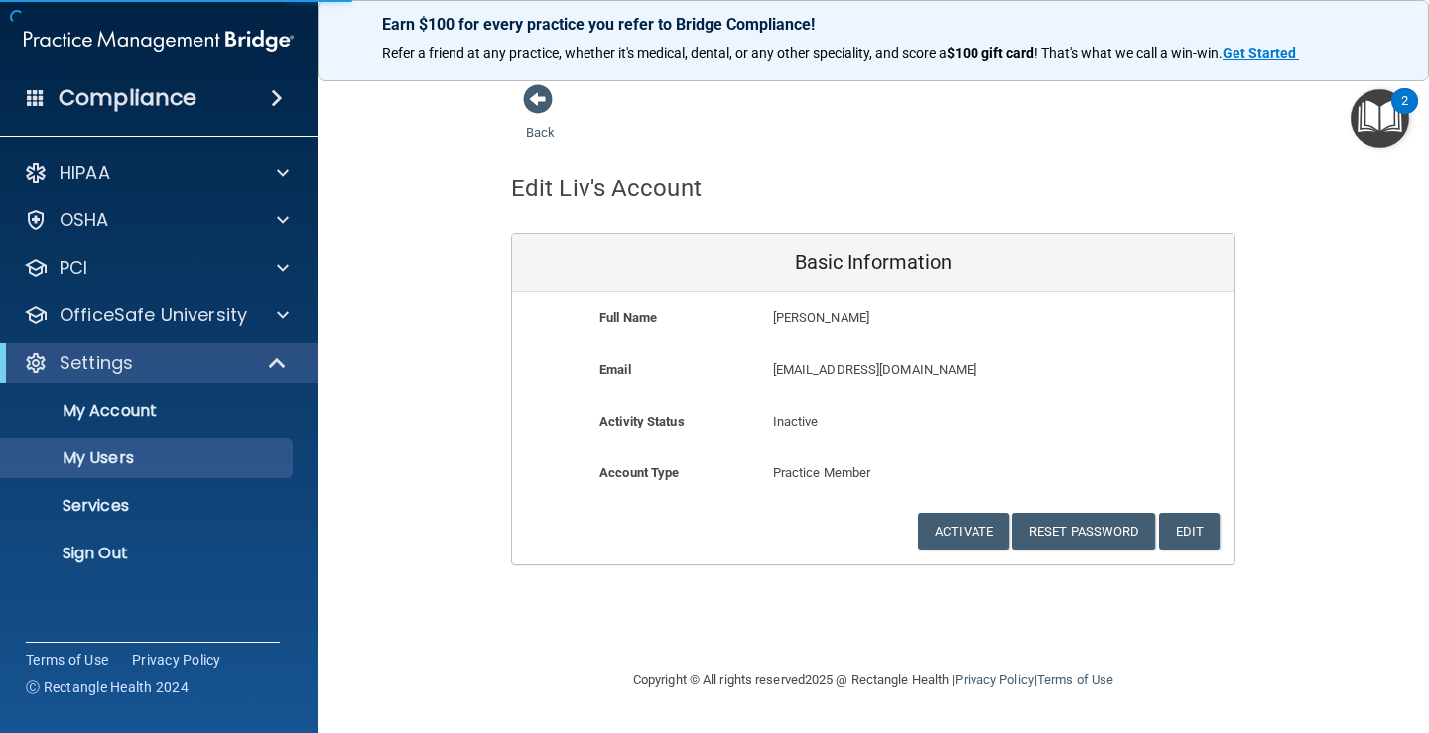
select select "20"
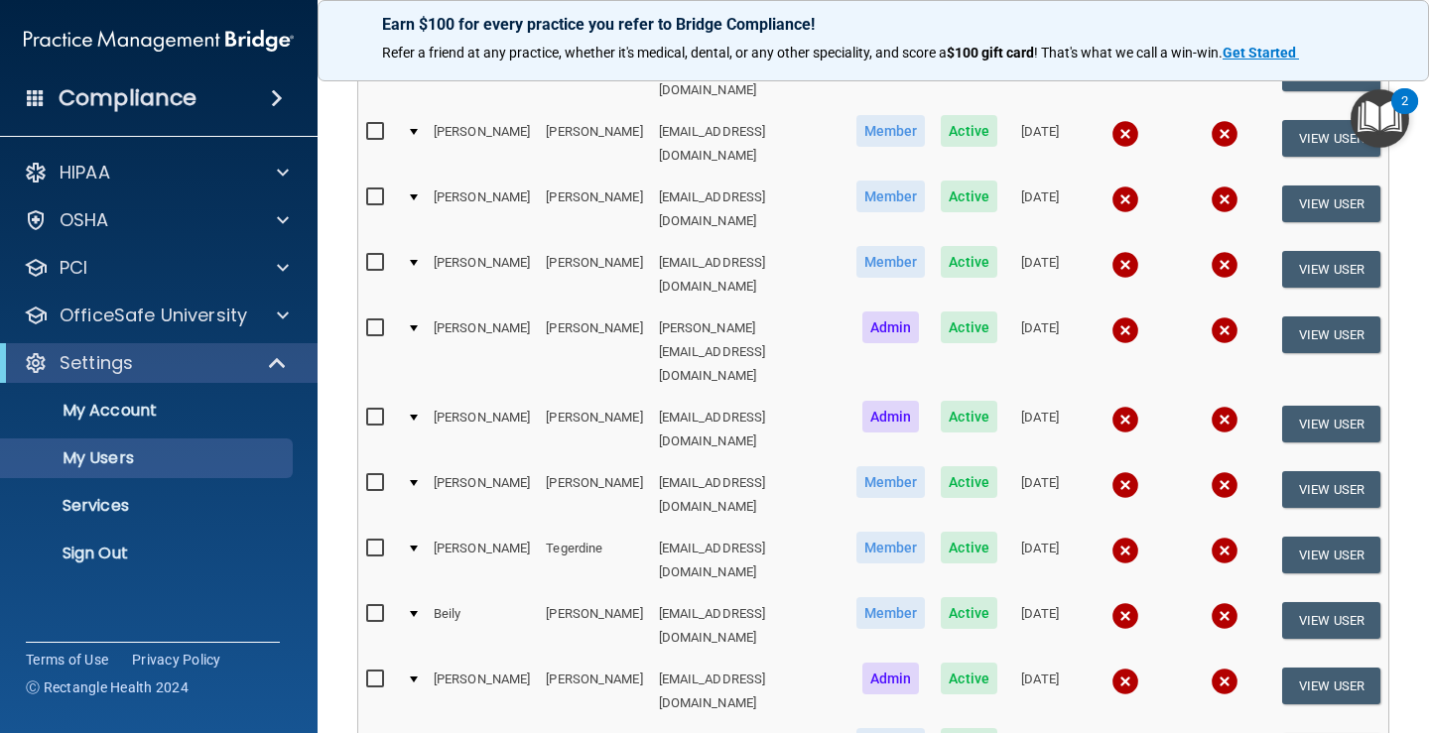
scroll to position [496, 0]
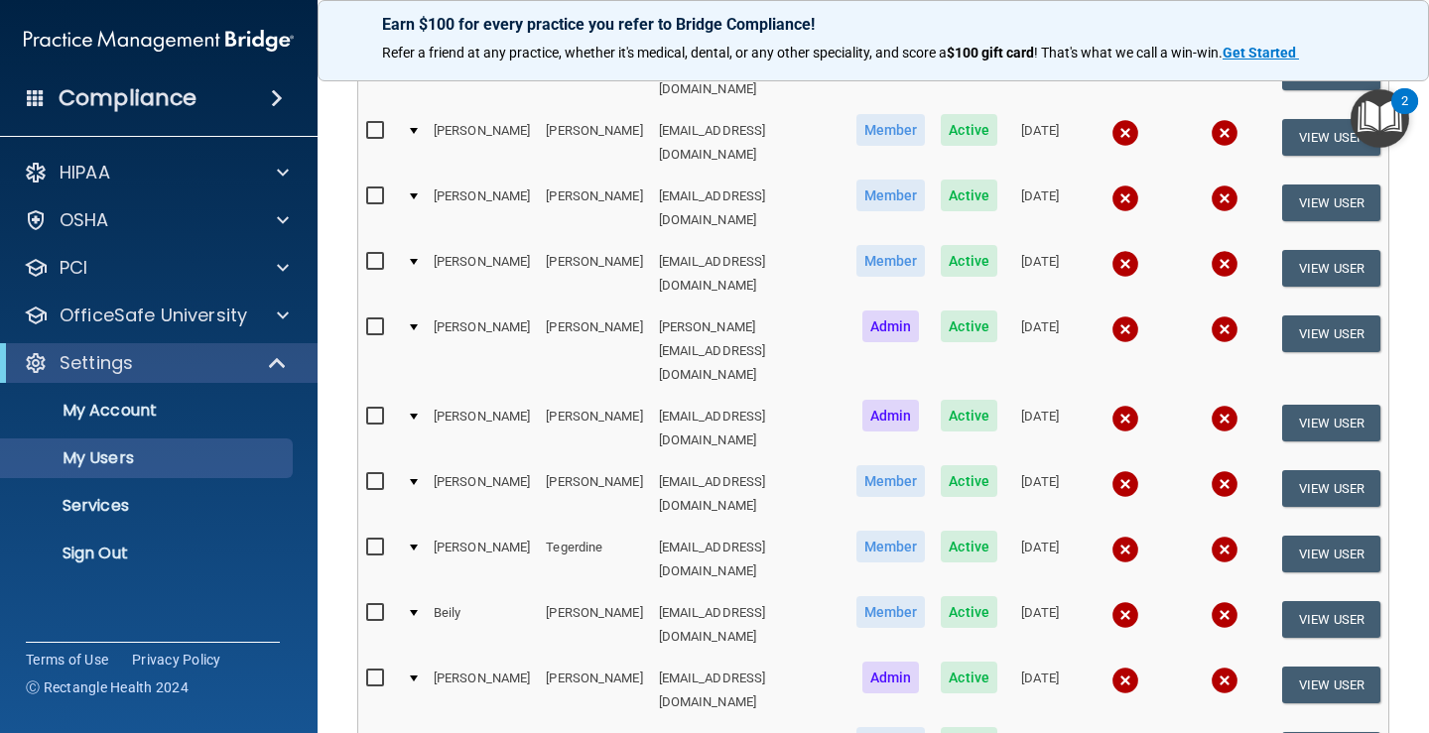
click at [412, 479] on div at bounding box center [414, 482] width 8 height 6
click at [416, 479] on div at bounding box center [414, 482] width 8 height 6
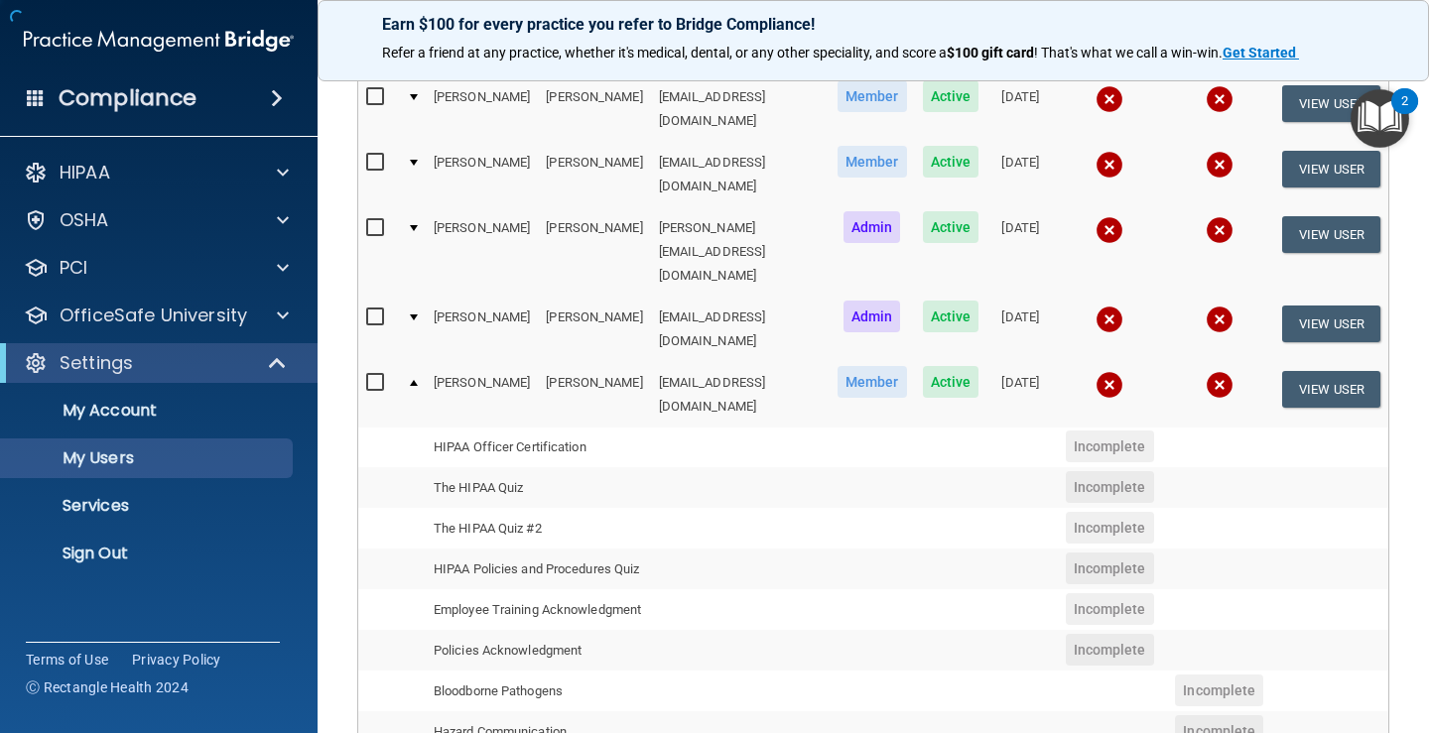
scroll to position [695, 0]
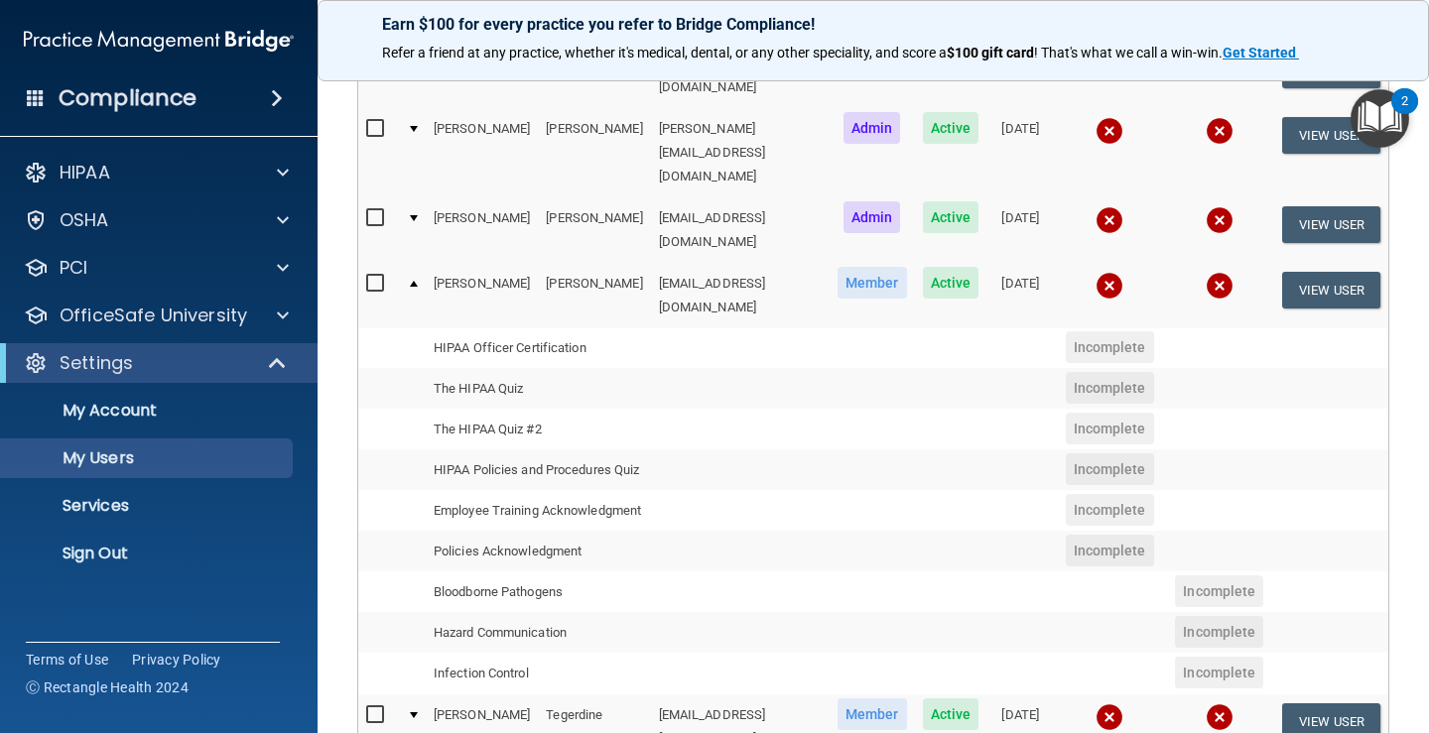
click at [412, 281] on div at bounding box center [414, 284] width 8 height 6
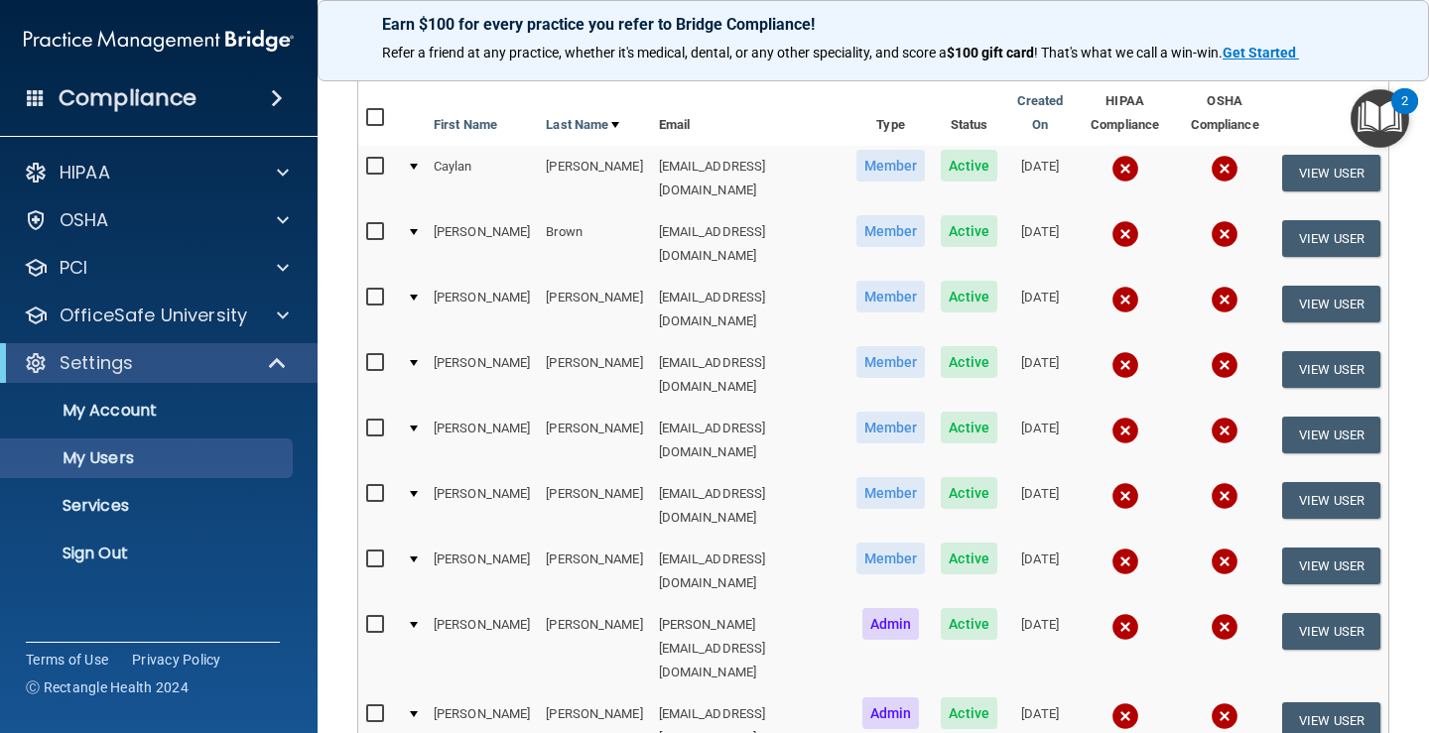
scroll to position [0, 0]
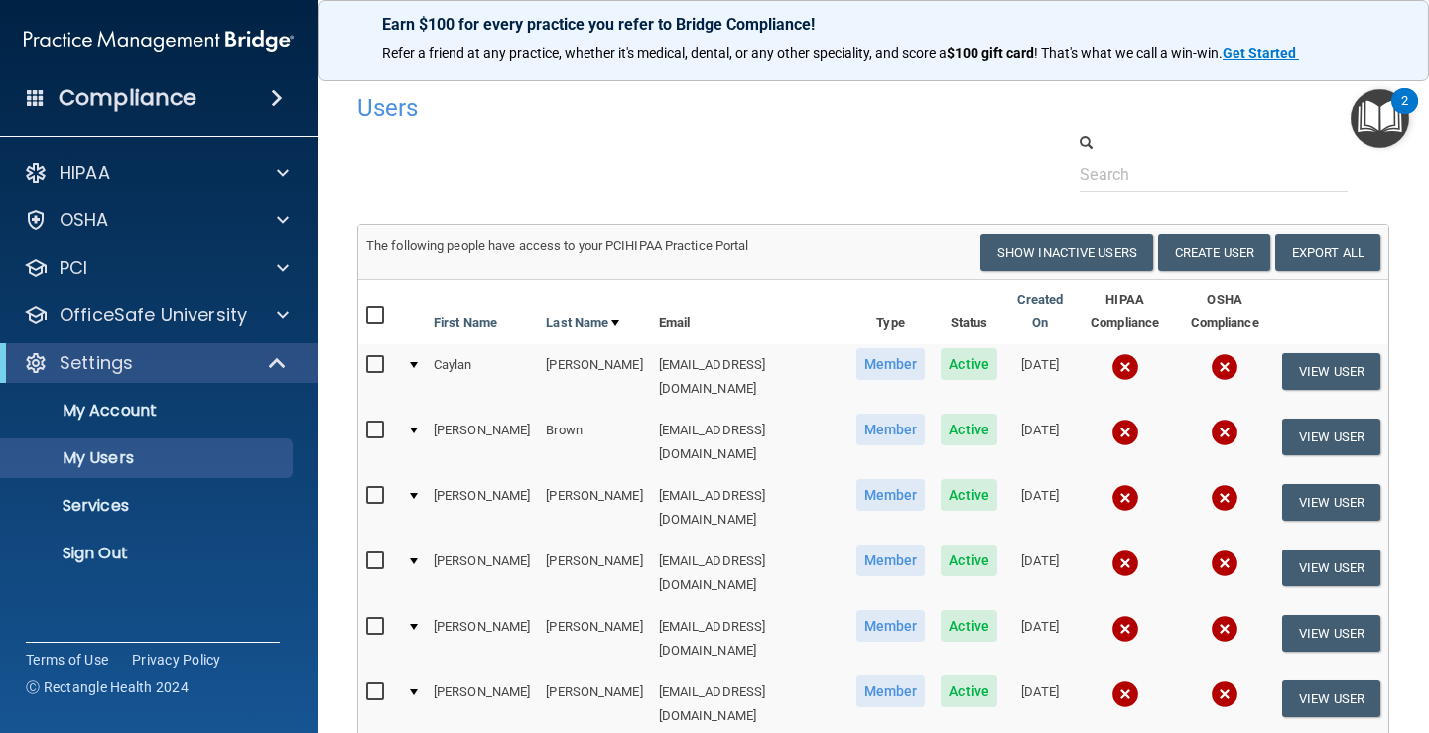
click at [835, 132] on div "Users" at bounding box center [651, 107] width 619 height 49
